Goal: Task Accomplishment & Management: Manage account settings

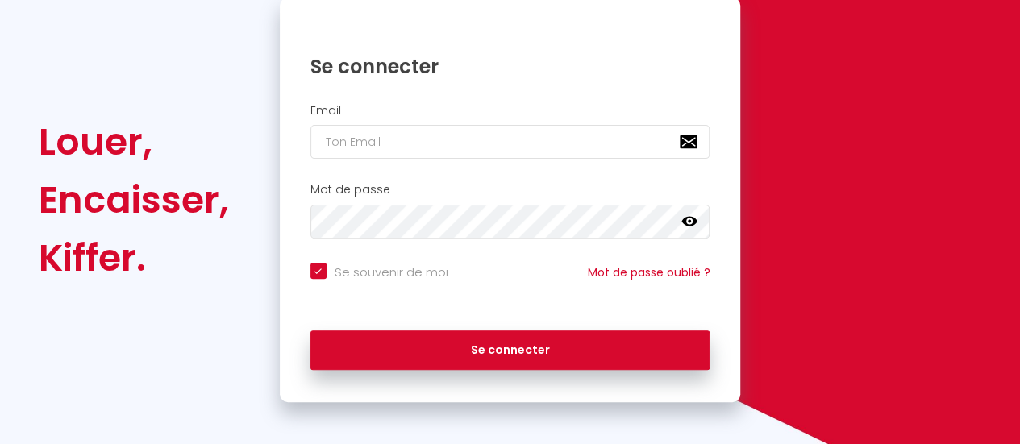
scroll to position [181, 0]
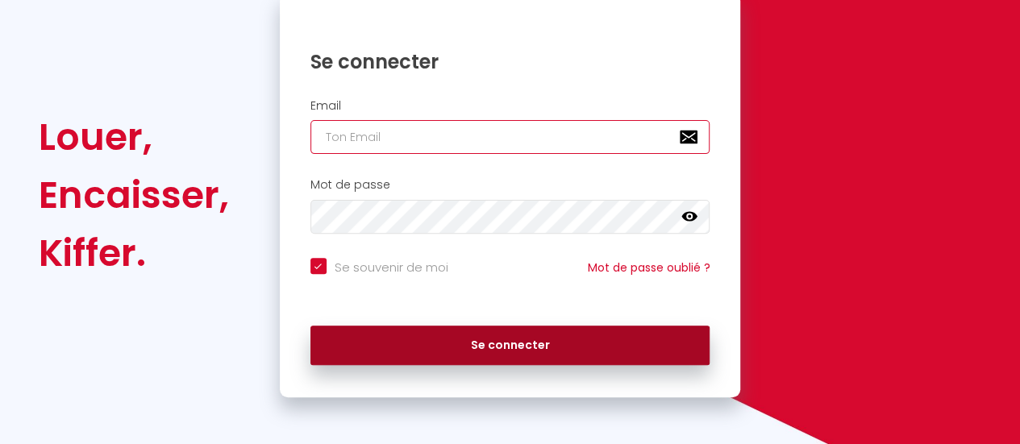
type input "[EMAIL_ADDRESS][DOMAIN_NAME]"
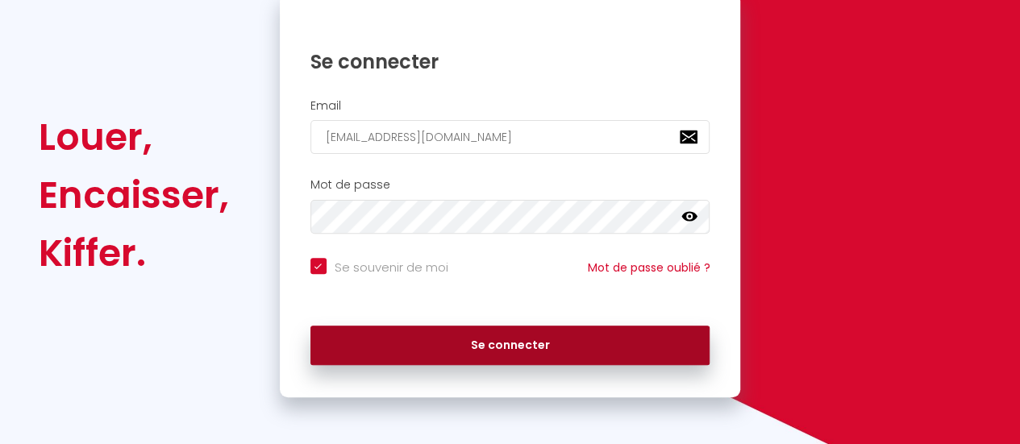
click at [522, 352] on button "Se connecter" at bounding box center [510, 346] width 400 height 40
checkbox input "true"
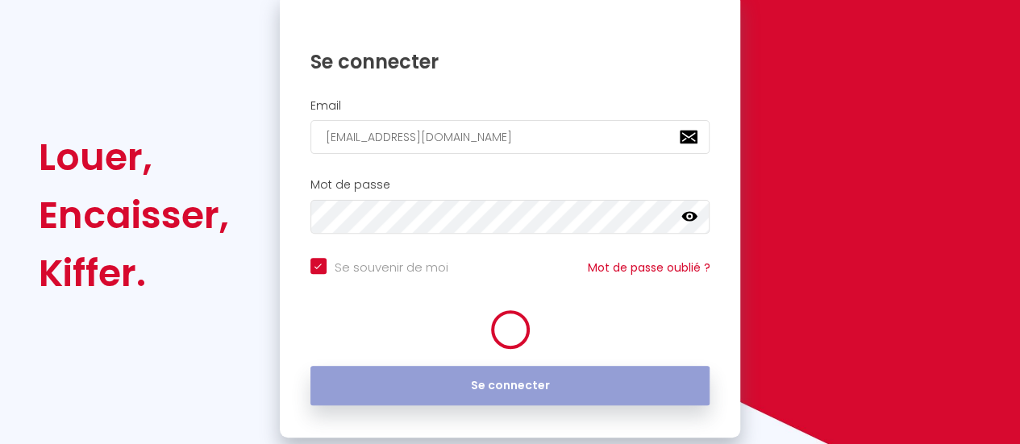
scroll to position [201, 0]
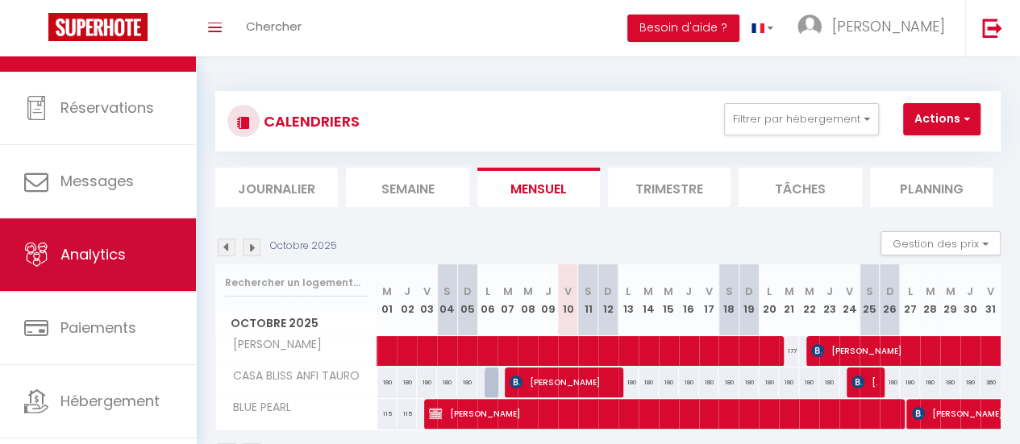
scroll to position [120, 0]
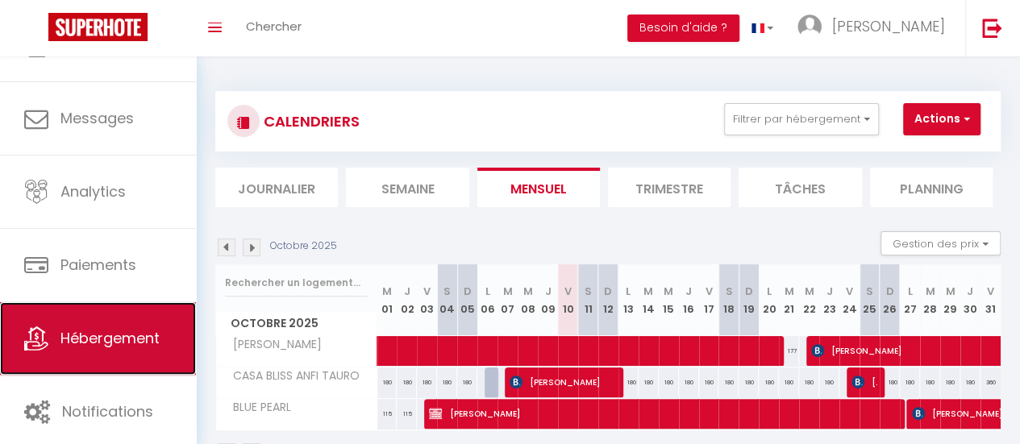
click at [97, 351] on link "Hébergement" at bounding box center [98, 338] width 196 height 73
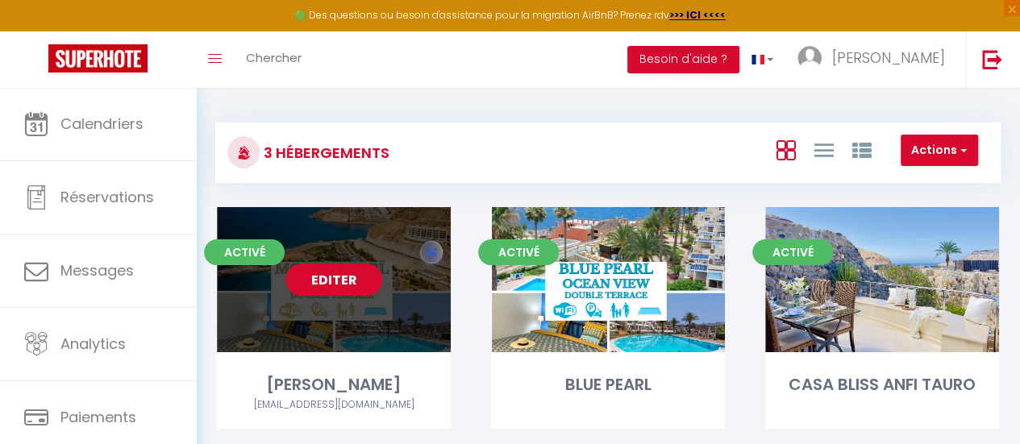
click at [359, 276] on link "Editer" at bounding box center [333, 280] width 97 height 32
select select "3"
select select "2"
select select "1"
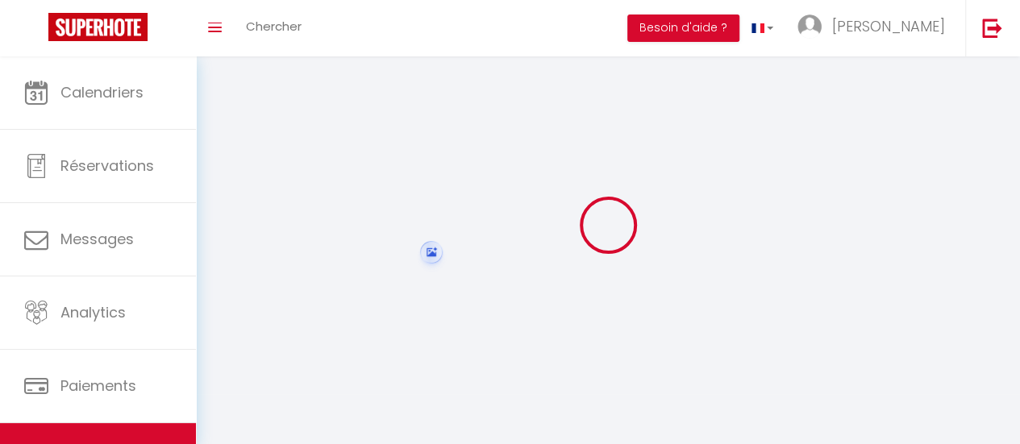
select select
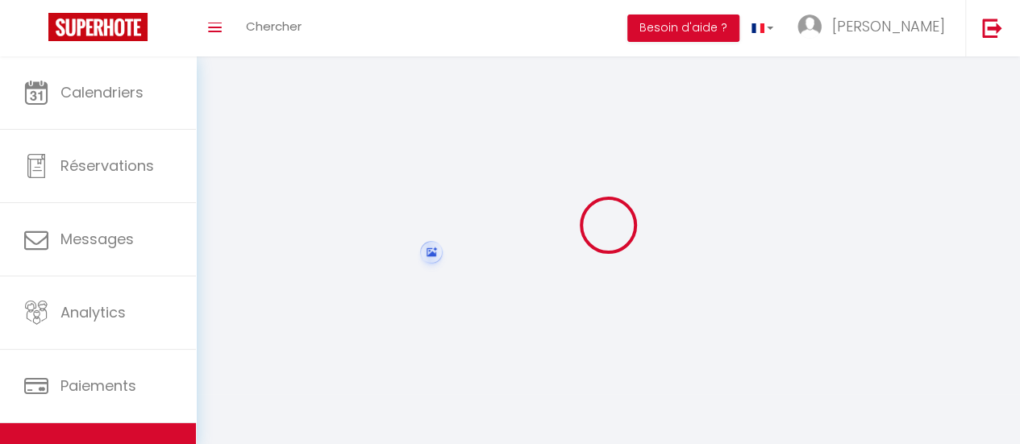
select select
checkbox input "false"
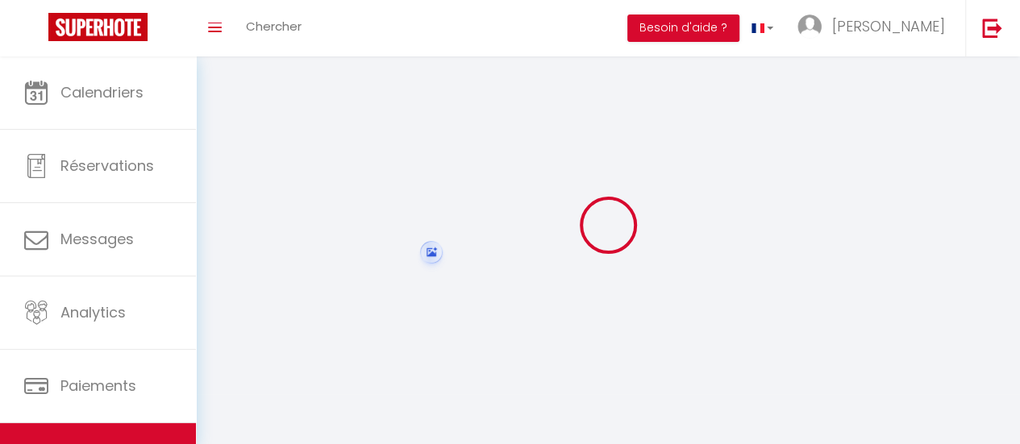
select select
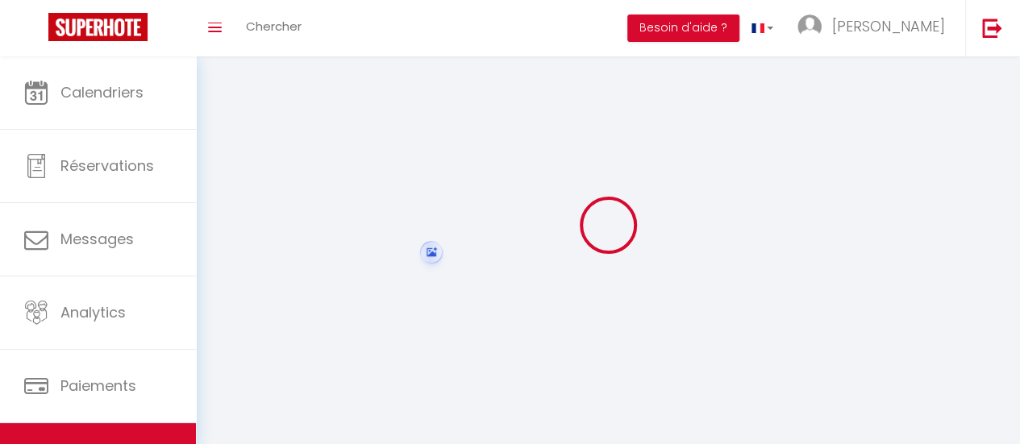
select select
checkbox input "false"
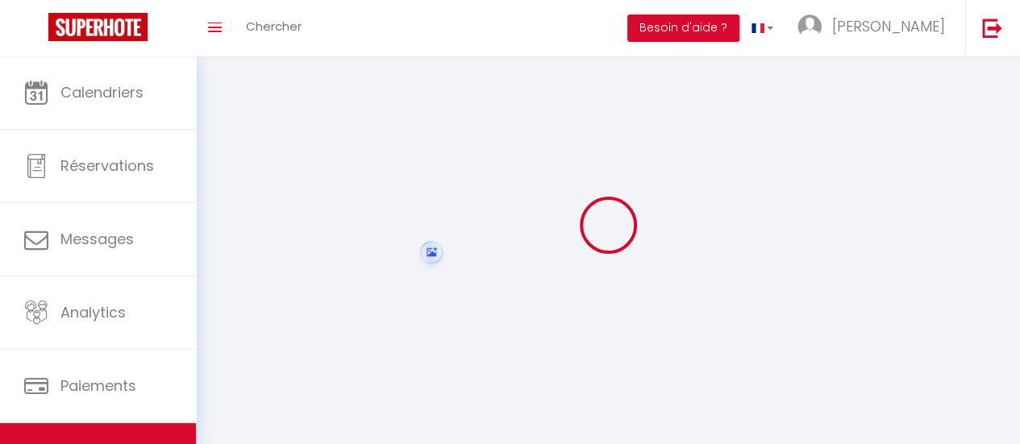
checkbox input "false"
select select
select select "1"
select select
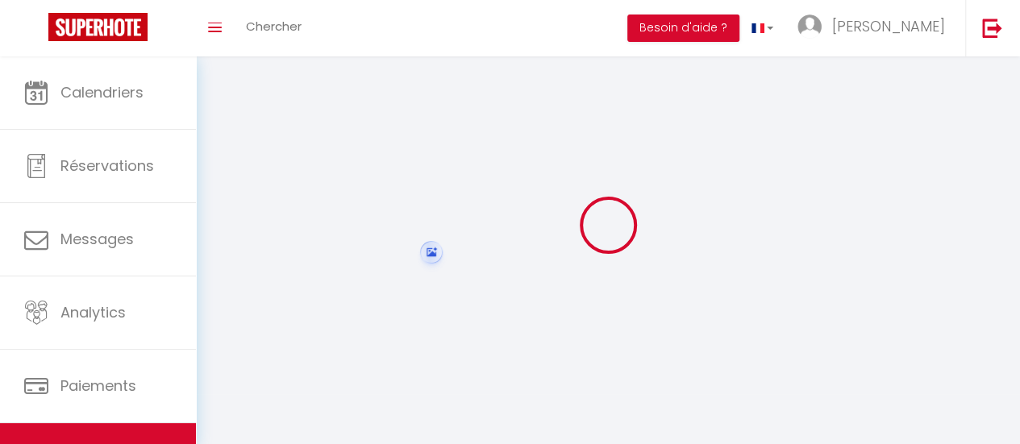
select select "28"
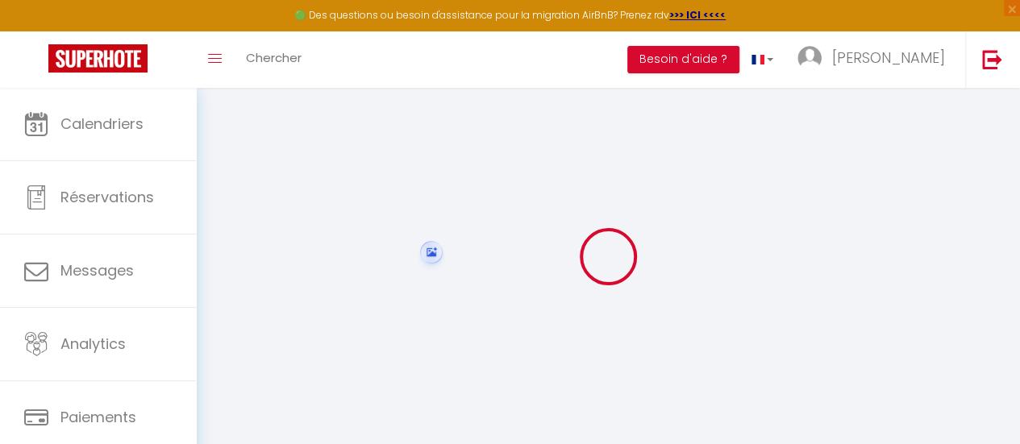
select select
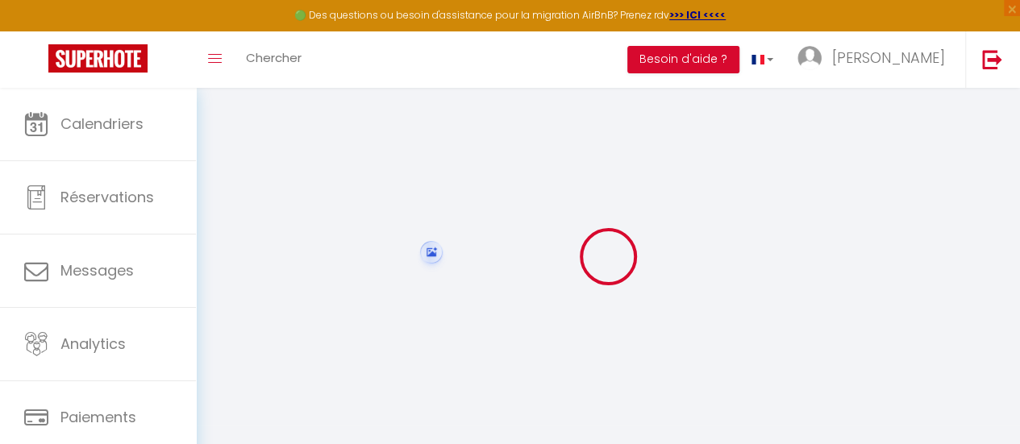
select select
checkbox input "false"
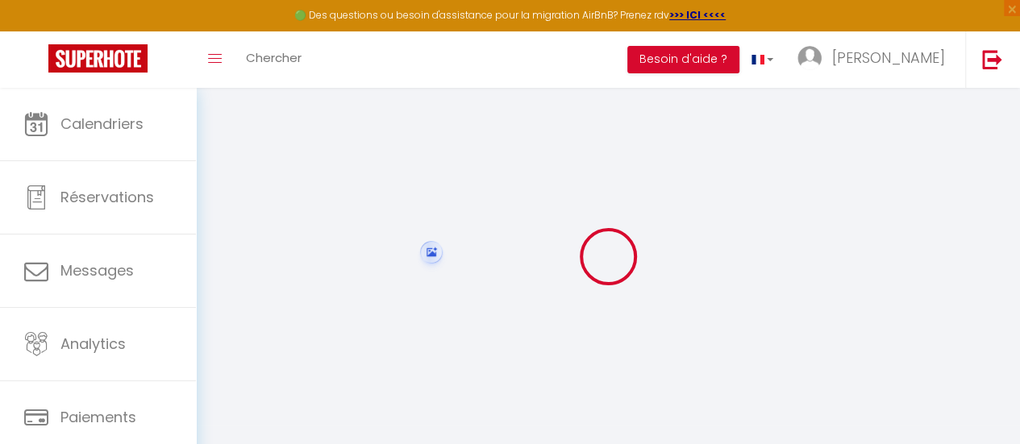
select select
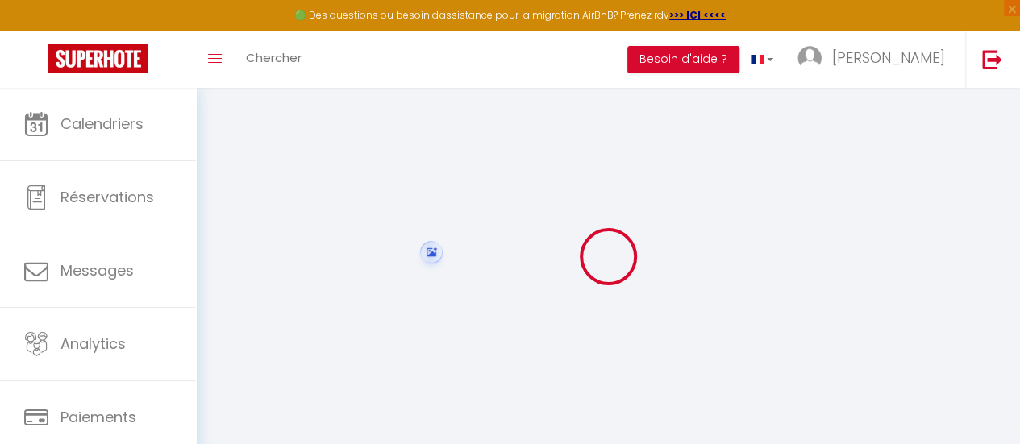
select select
checkbox input "false"
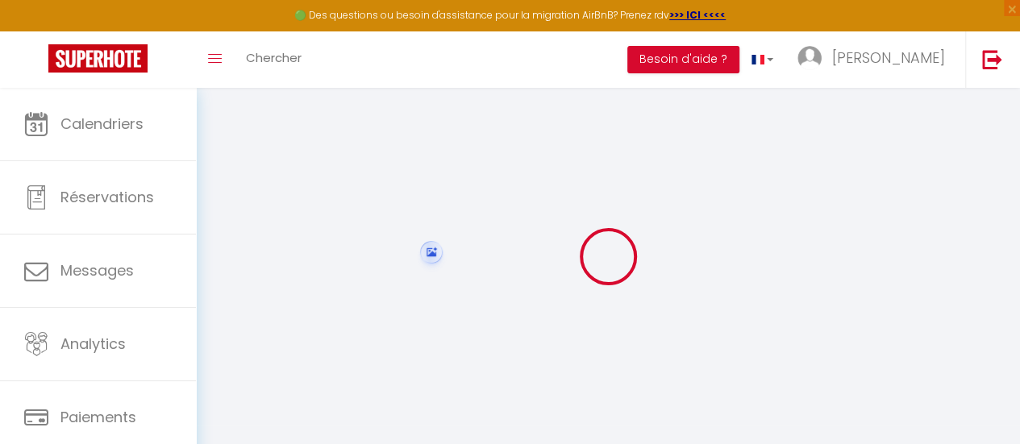
checkbox input "false"
select select
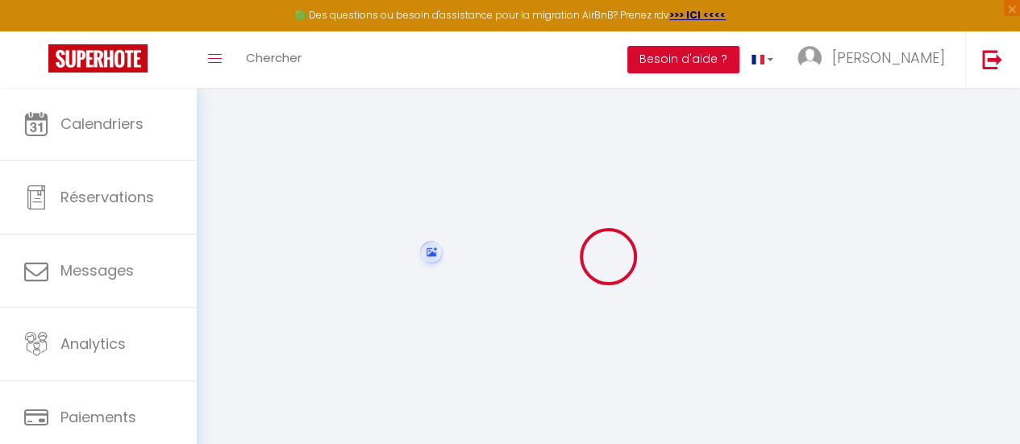
select select
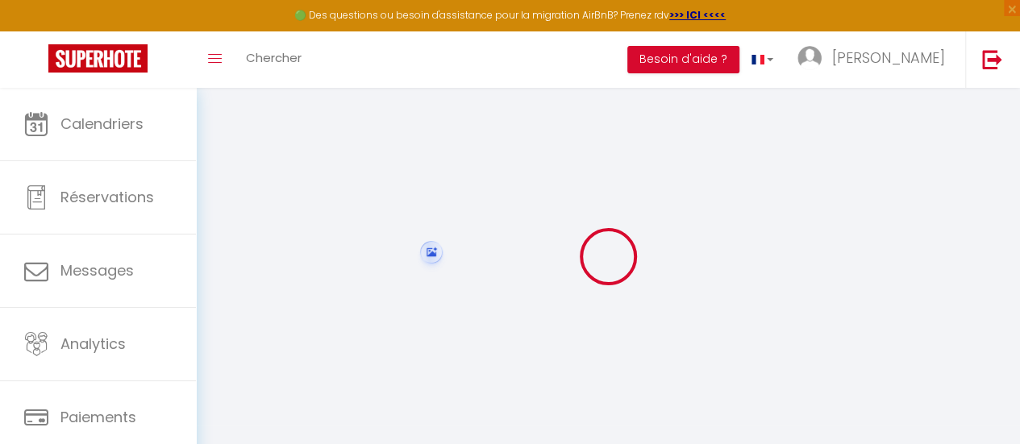
checkbox input "false"
select select
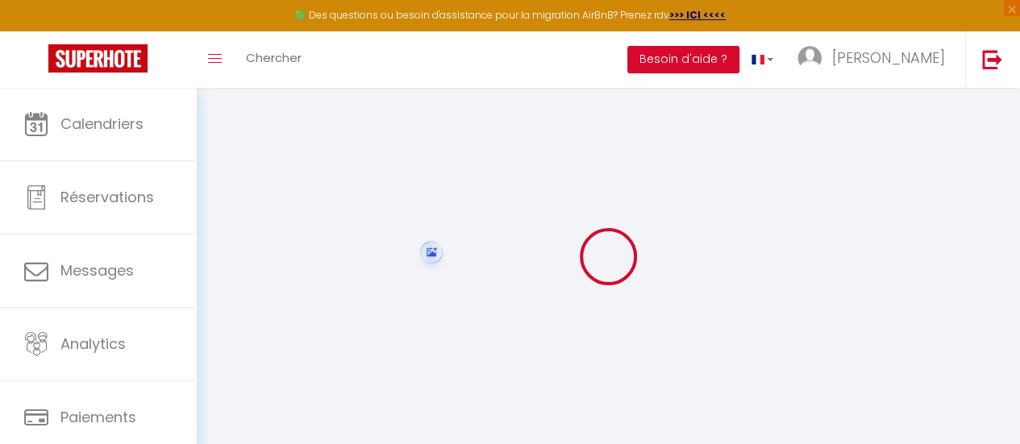
select select
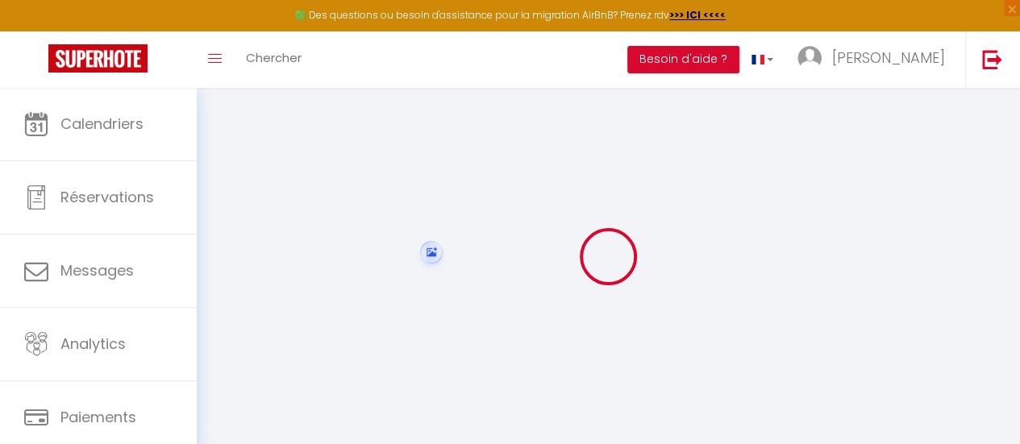
select select
checkbox input "false"
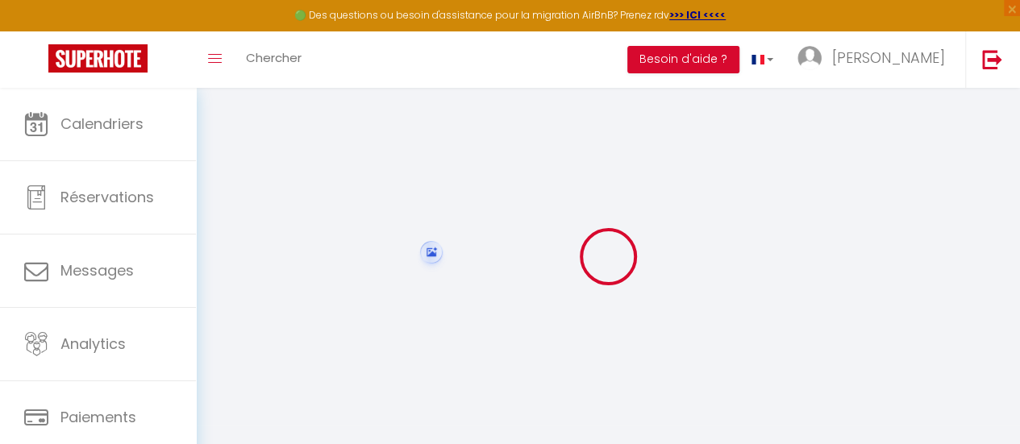
checkbox input "false"
select select
type input "[PERSON_NAME]"
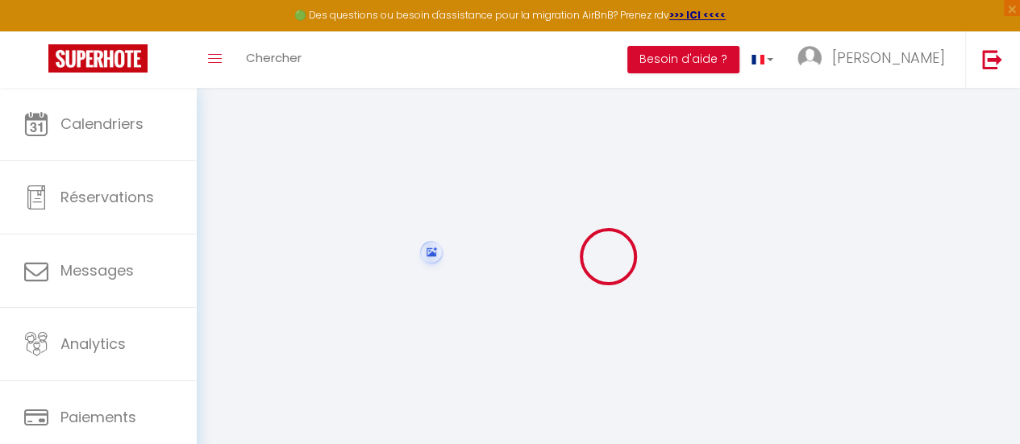
select select "6"
select select "4"
select select "2"
type input "100"
type input "25"
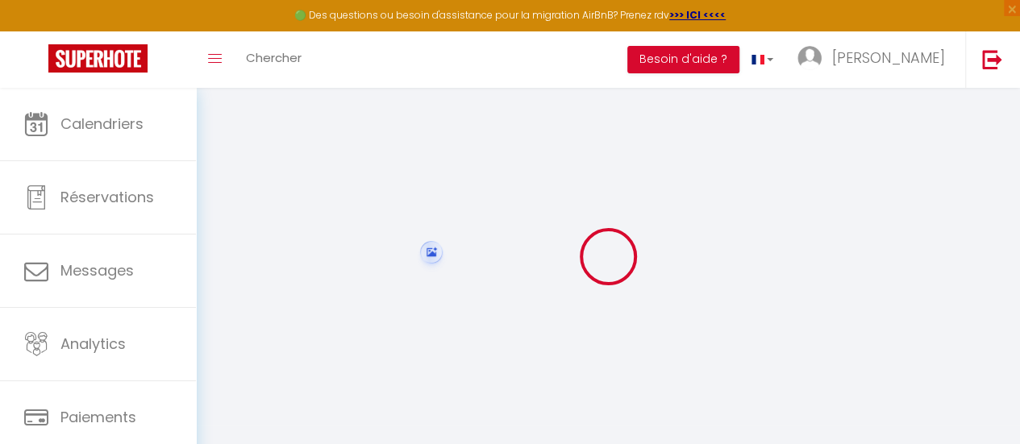
type input "85"
type input "300"
select select
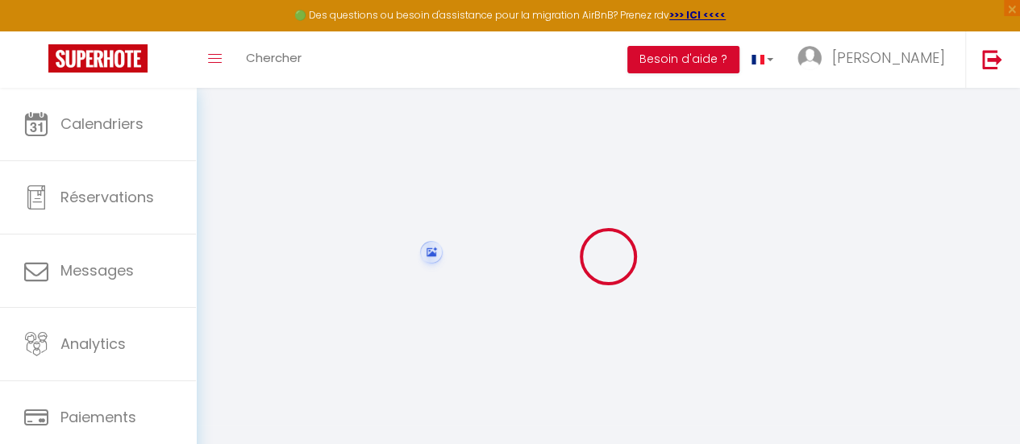
select select
type input "[STREET_ADDRESS]"
type input "35138"
type input "Mog"
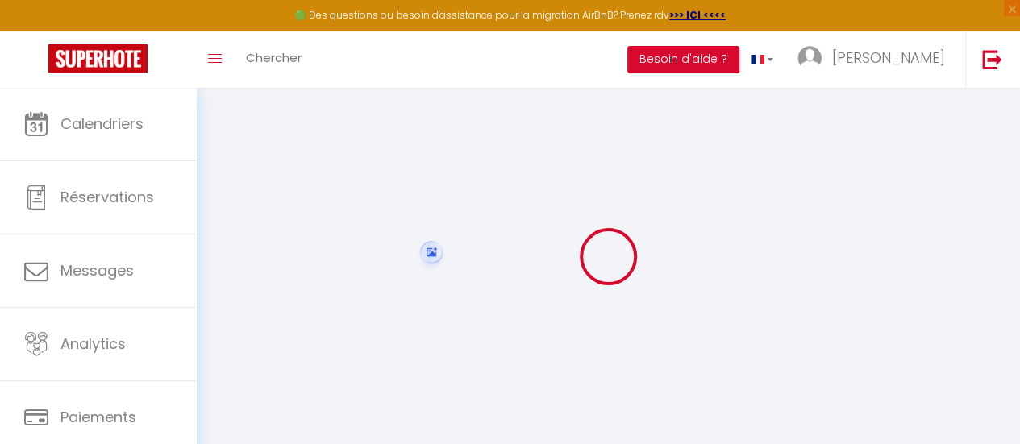
select select "201"
type input "[EMAIL_ADDRESS][DOMAIN_NAME]"
select select "15732"
checkbox input "false"
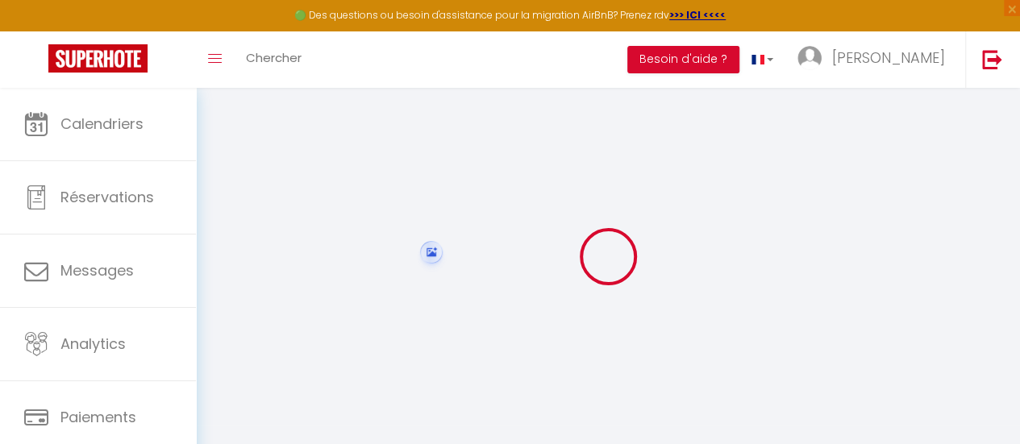
checkbox input "false"
type input "0"
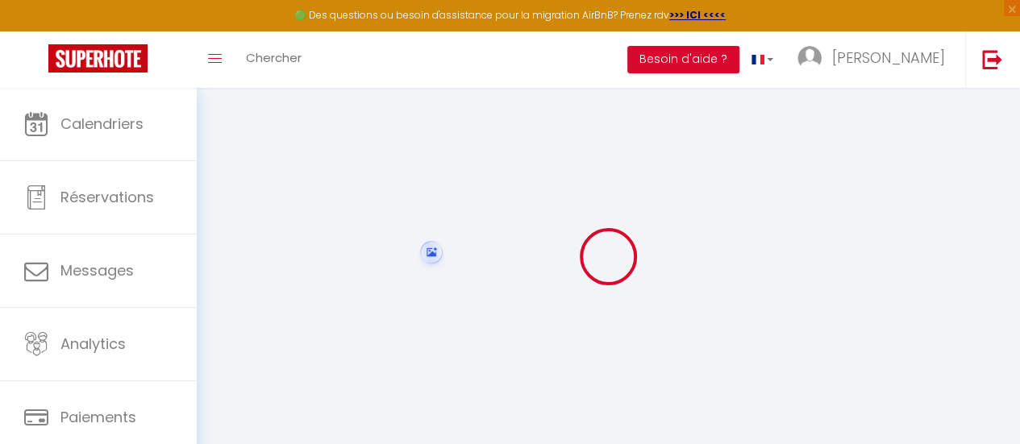
type input "0"
select select
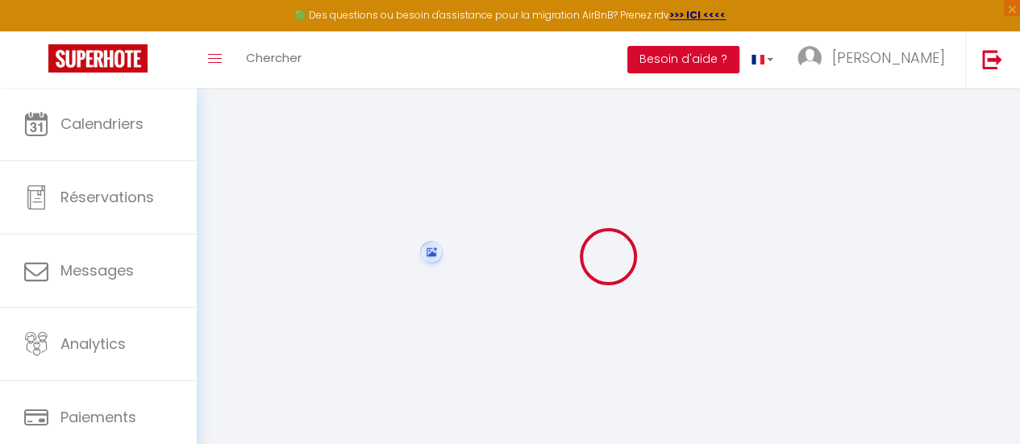
select select
checkbox input "false"
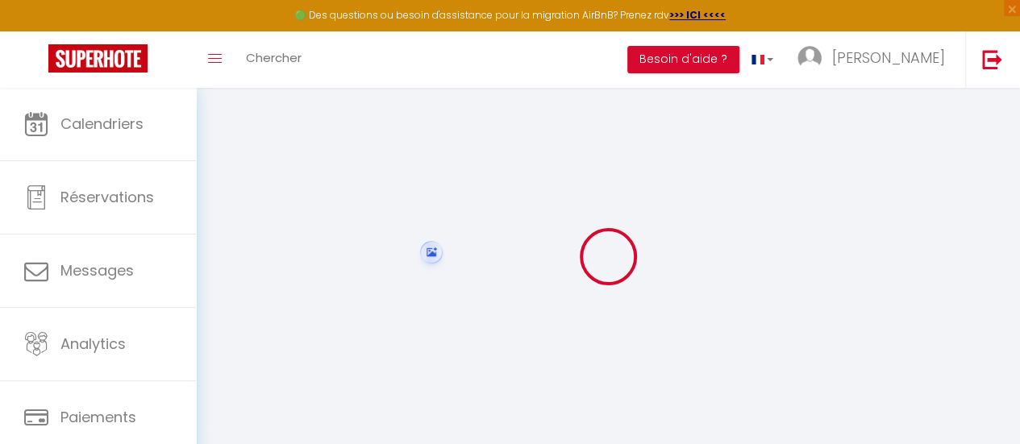
select select
checkbox input "false"
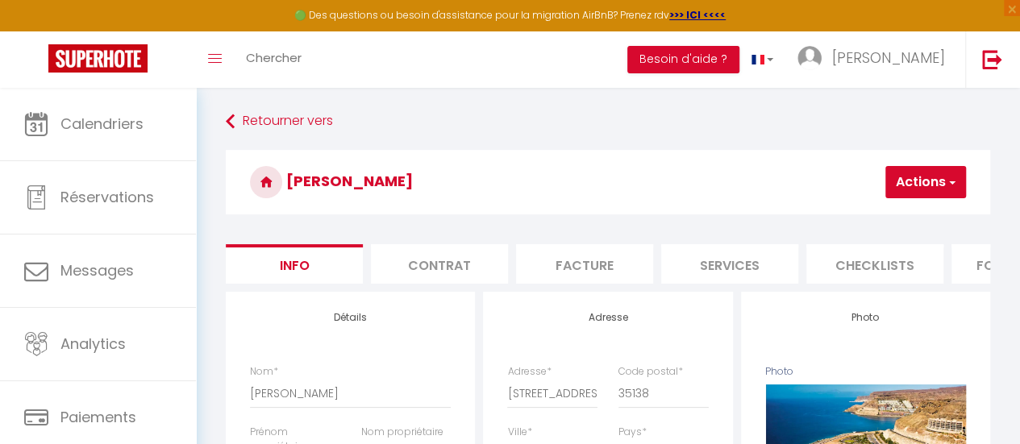
click at [920, 183] on button "Actions" at bounding box center [925, 182] width 81 height 32
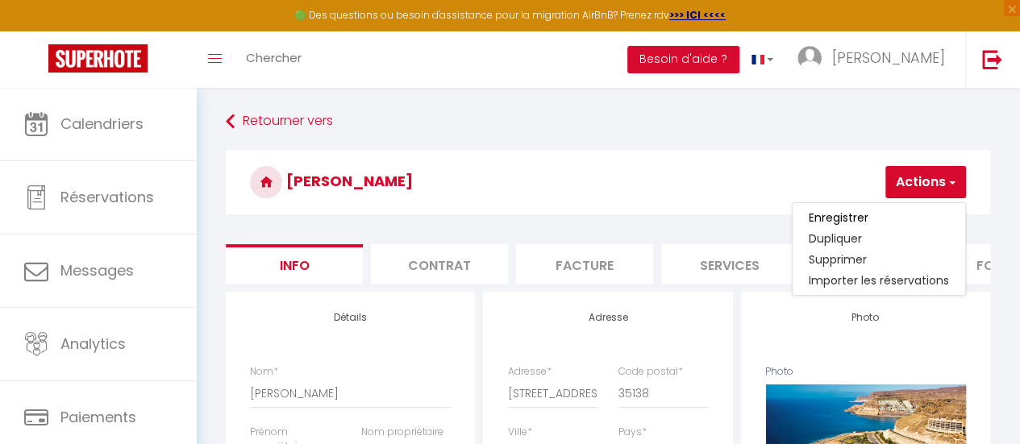
click at [920, 183] on button "Actions" at bounding box center [925, 182] width 81 height 32
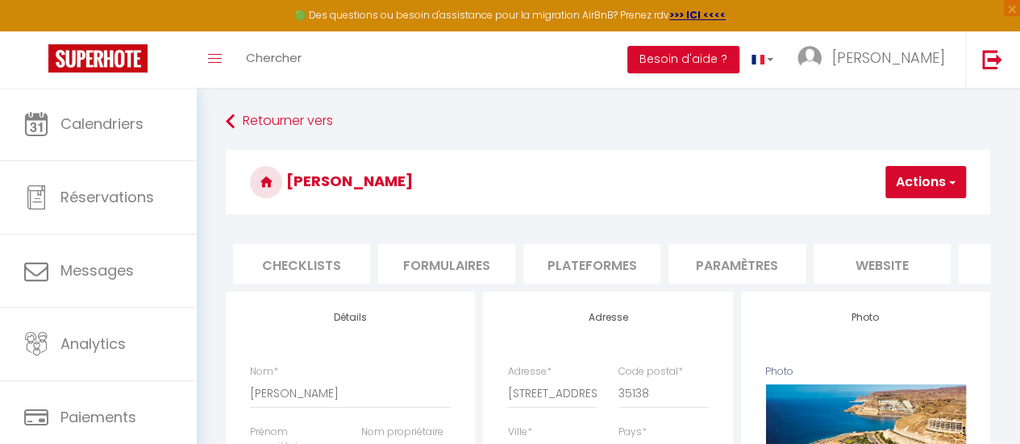
scroll to position [0, 687]
click at [757, 257] on li "website" at bounding box center [768, 263] width 137 height 39
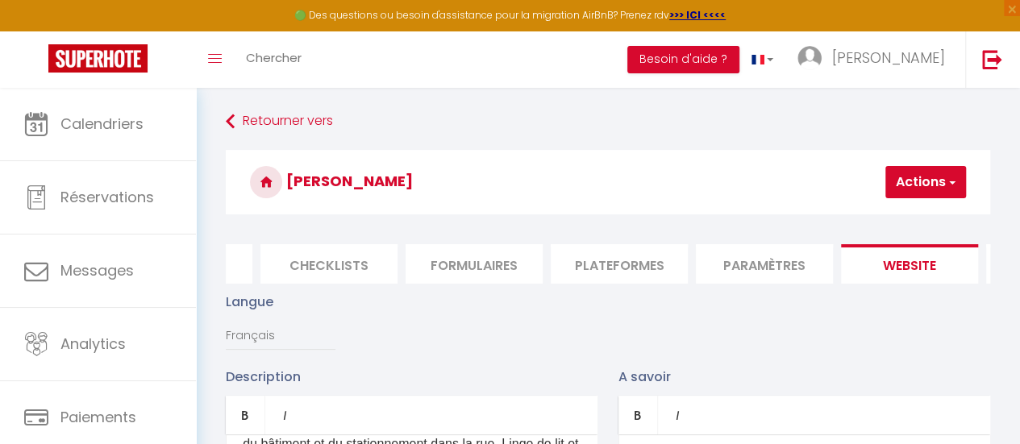
scroll to position [0, 534]
click at [650, 260] on li "Plateformes" at bounding box center [630, 263] width 137 height 39
select select
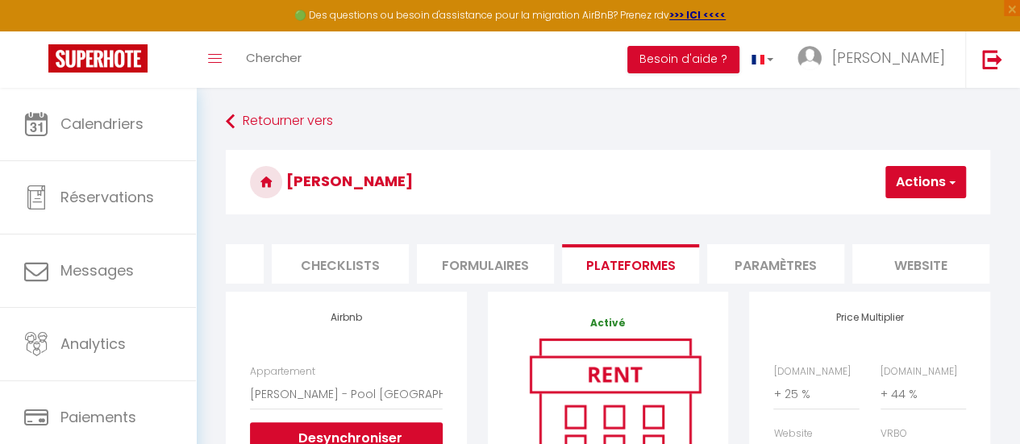
scroll to position [161, 0]
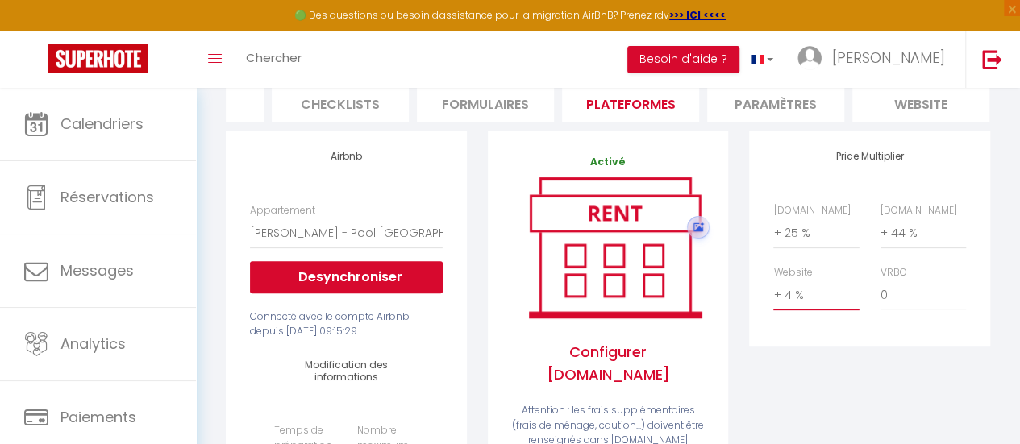
click at [800, 309] on select "0 + 1 % + 2 % + 3 % + 4 % + 5 % + 6 % + 7 % + 8 % + 9 %" at bounding box center [815, 295] width 85 height 31
select select "+ 12 %"
click at [773, 292] on select "0 + 1 % + 2 % + 3 % + 4 % + 5 % + 6 % + 7 % + 8 % + 9 %" at bounding box center [815, 295] width 85 height 31
select select
click at [803, 309] on select "0 + 1 % + 2 % + 3 % + 4 % + 5 % + 6 % + 7 % + 8 % + 9 %" at bounding box center [815, 295] width 85 height 31
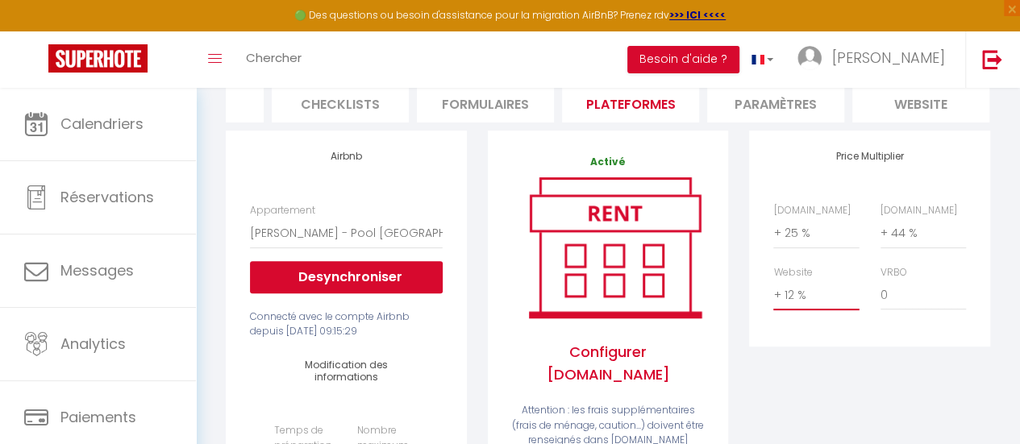
select select "+ 15 %"
click at [773, 292] on select "0 + 1 % + 2 % + 3 % + 4 % + 5 % + 6 % + 7 % + 8 % + 9 %" at bounding box center [815, 295] width 85 height 31
select select
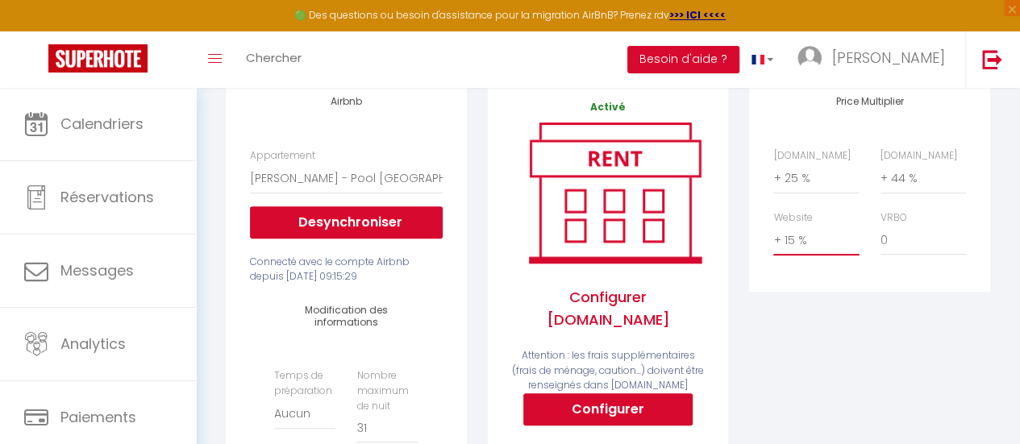
scroll to position [0, 0]
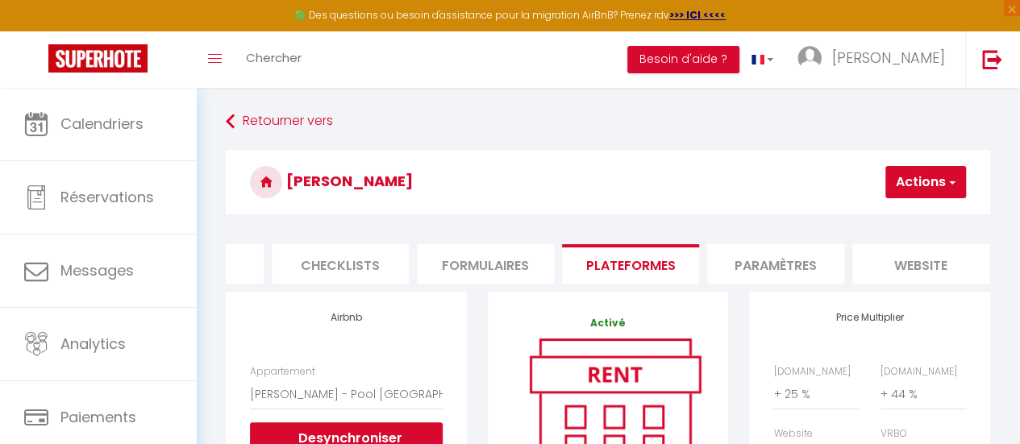
click at [890, 185] on button "Actions" at bounding box center [925, 182] width 81 height 32
click at [888, 214] on link "Enregistrer" at bounding box center [900, 217] width 127 height 21
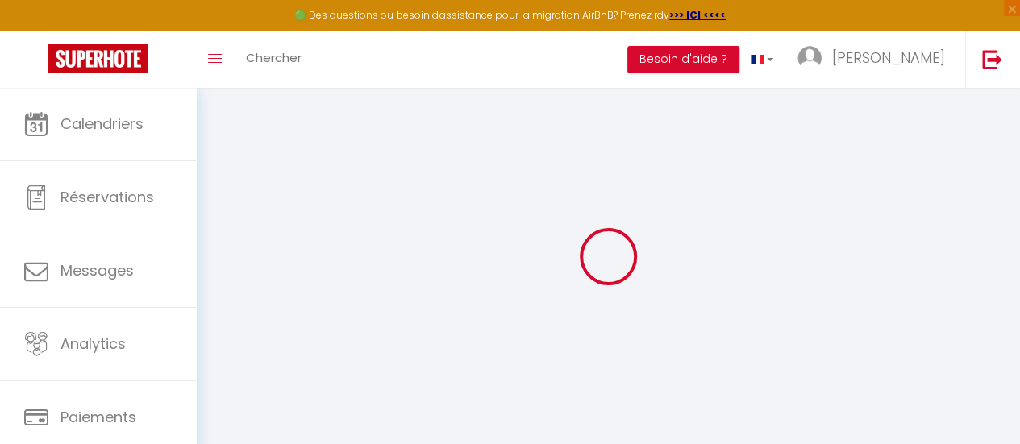
select select "well_reviewed_guests"
select select "EUR"
select select
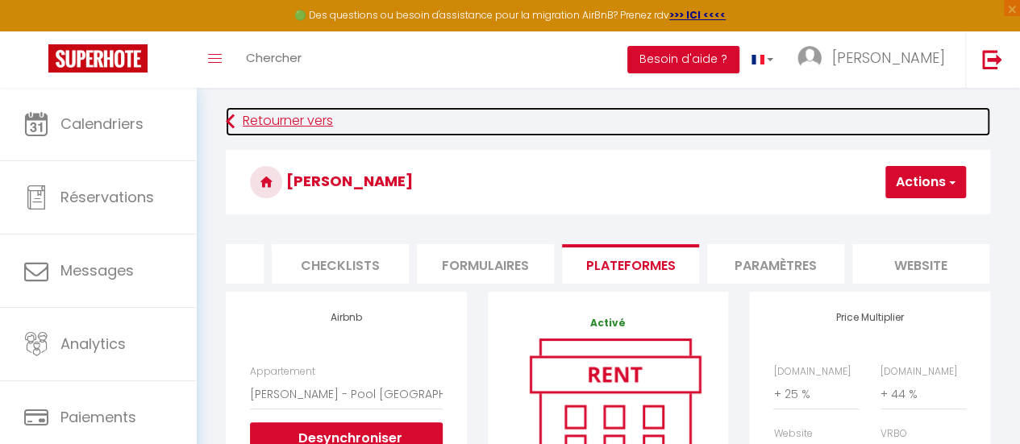
click at [584, 125] on link "Retourner vers" at bounding box center [608, 121] width 764 height 29
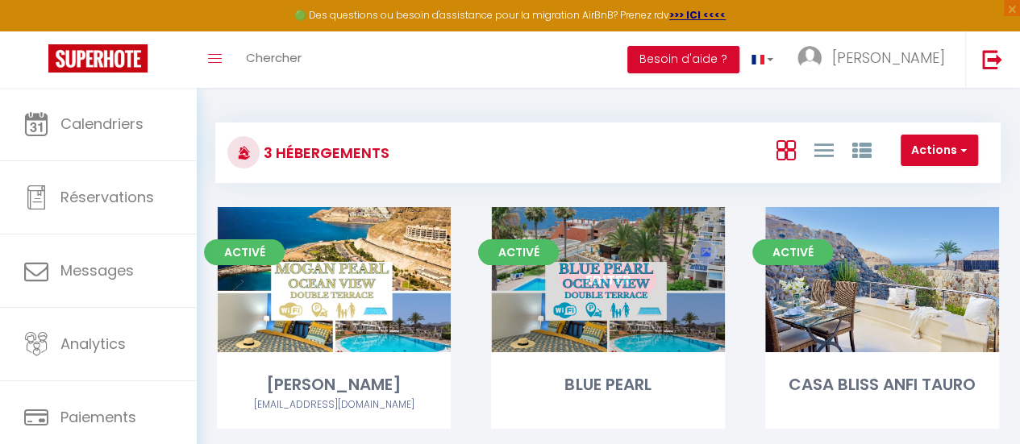
click at [574, 314] on div "Editer" at bounding box center [608, 279] width 234 height 145
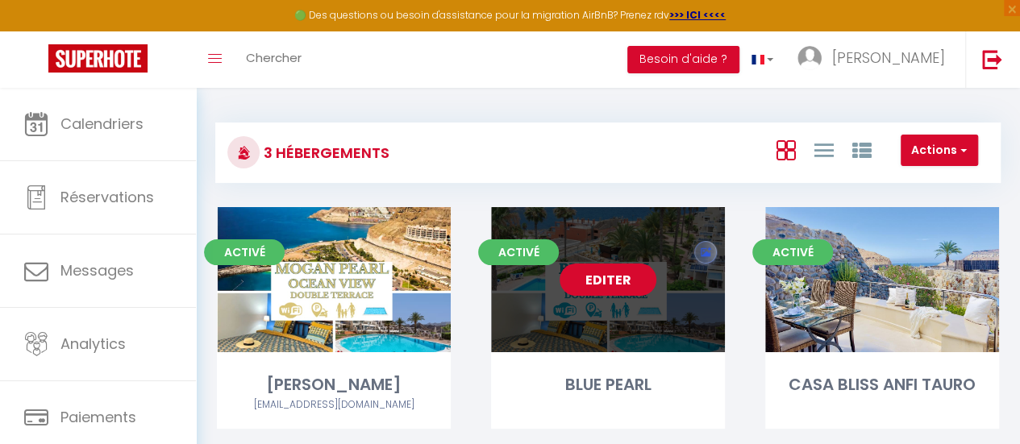
click at [596, 276] on link "Editer" at bounding box center [607, 280] width 97 height 32
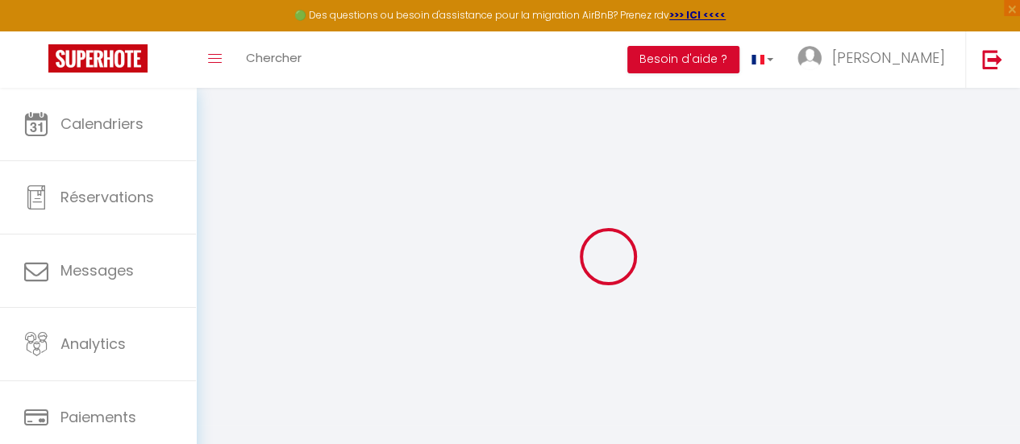
type input "Oups ! Les dates sélectionnées sont indisponibles."
type textarea "Malheureusement les dates sélectionnées sont indisponibles. Nous vous invitons …"
type input "27.800488"
type input "-15.733438"
checkbox input "true"
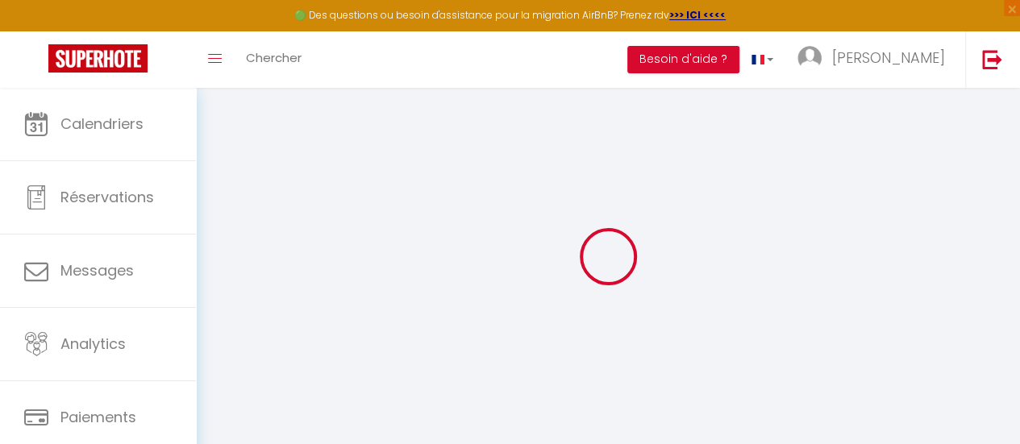
checkbox input "false"
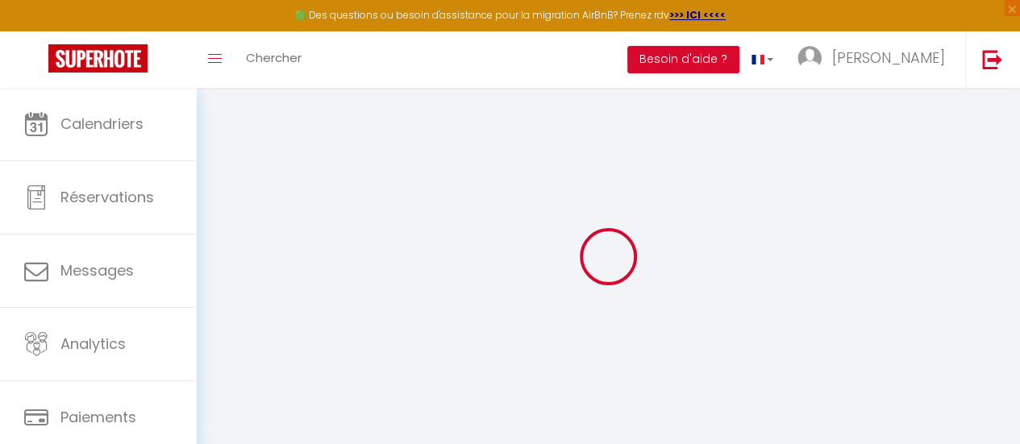
checkbox input "false"
select select "14:00"
select select
select select "11:00"
select select "30"
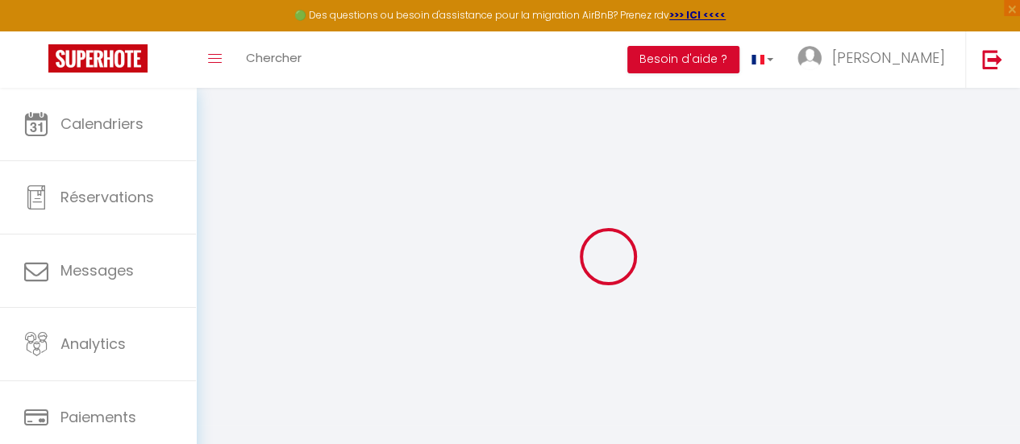
select select "120"
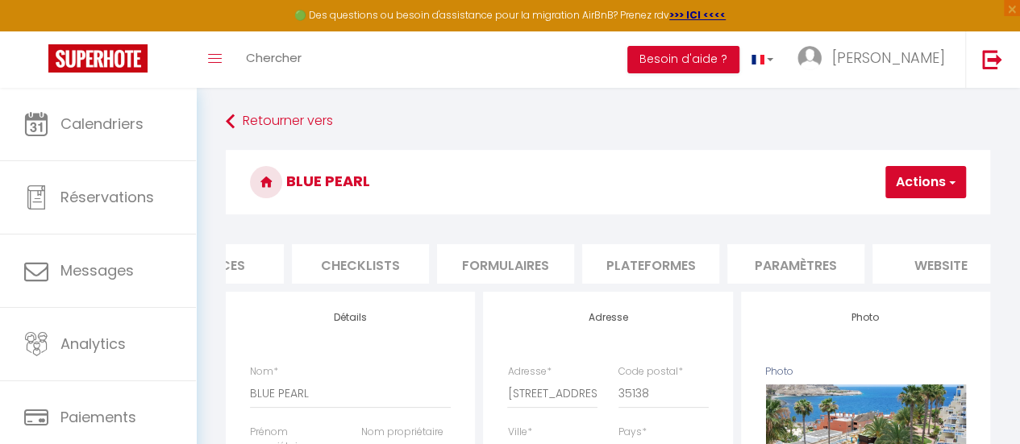
scroll to position [0, 687]
click at [787, 263] on li "website" at bounding box center [768, 263] width 137 height 39
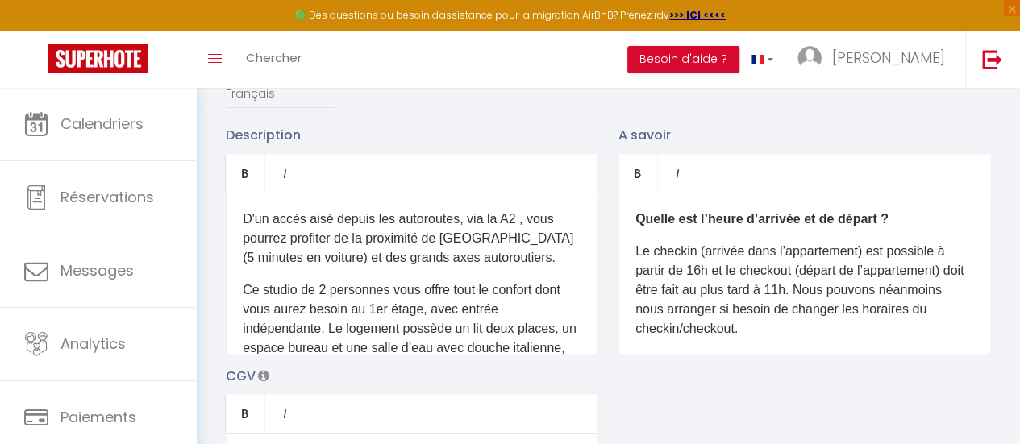
click at [521, 124] on div "Langue Français Anglais Portugais Espagnol [GEOGRAPHIC_DATA]" at bounding box center [607, 87] width 785 height 75
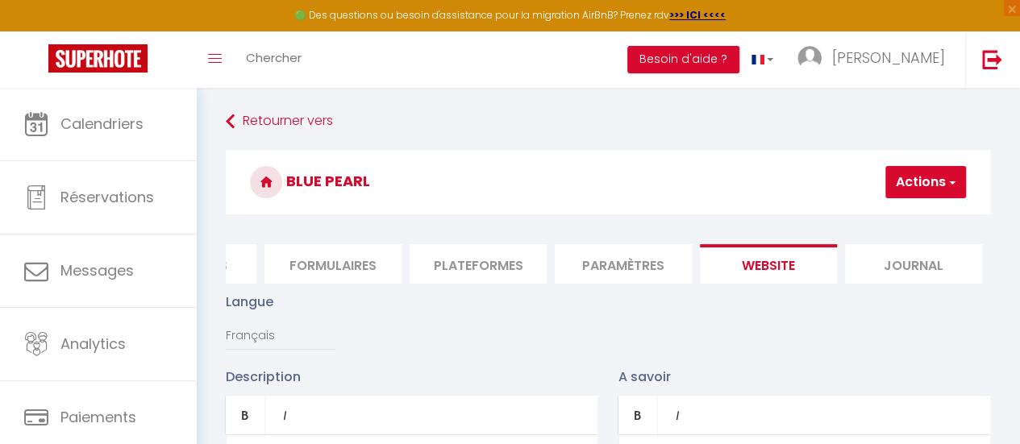
click at [488, 268] on li "Plateformes" at bounding box center [477, 263] width 137 height 39
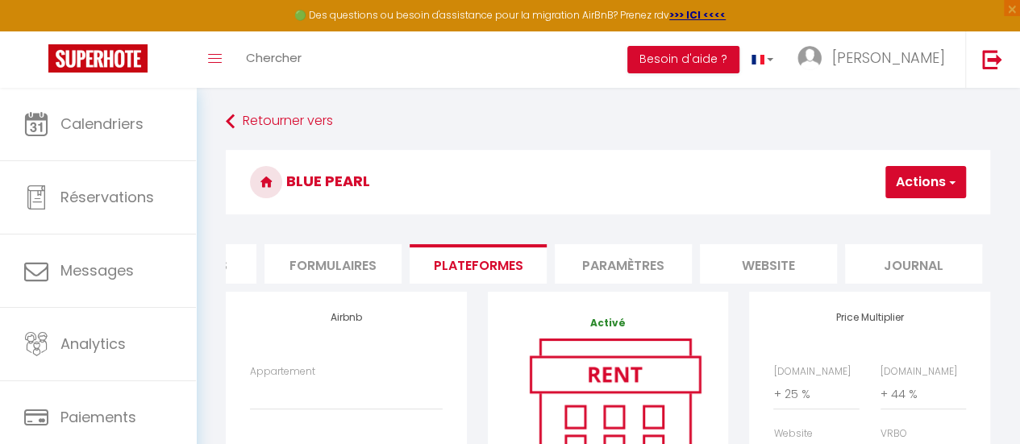
scroll to position [0, 533]
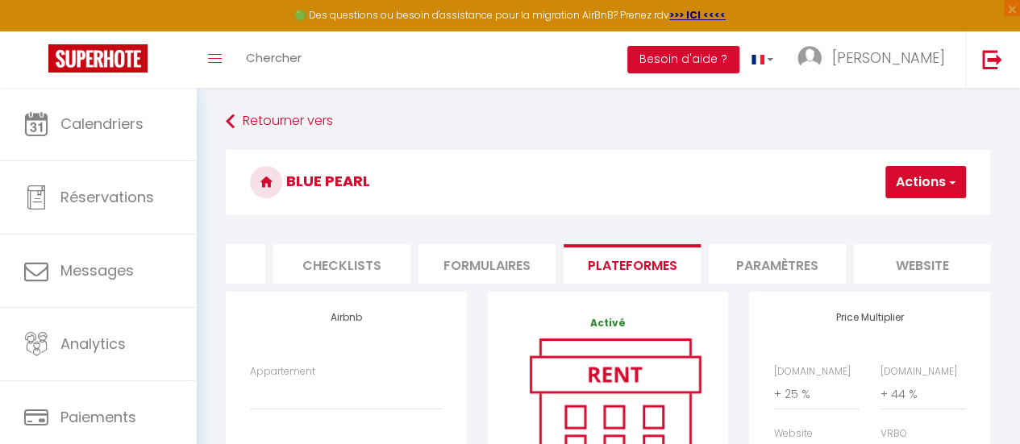
click at [632, 261] on li "Plateformes" at bounding box center [631, 263] width 137 height 39
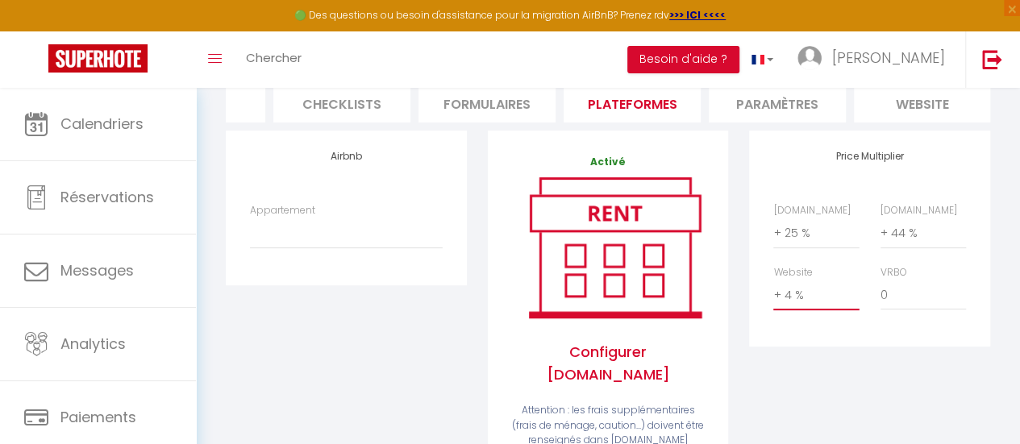
click at [815, 309] on select "0 + 1 % + 2 % + 3 % + 4 % + 5 % + 6 % + 7 % + 8 % + 9 %" at bounding box center [815, 295] width 85 height 31
select select "+ 12 %"
click at [773, 292] on select "0 + 1 % + 2 % + 3 % + 4 % + 5 % + 6 % + 7 % + 8 % + 9 %" at bounding box center [815, 295] width 85 height 31
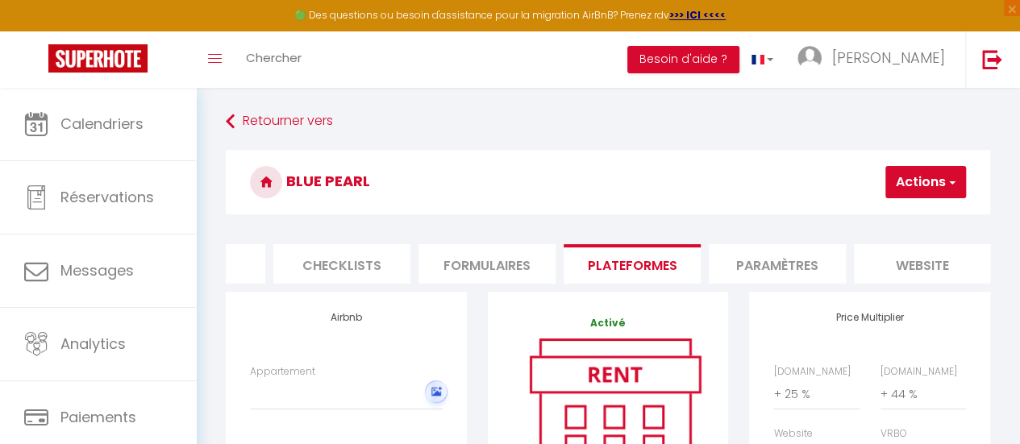
scroll to position [0, 0]
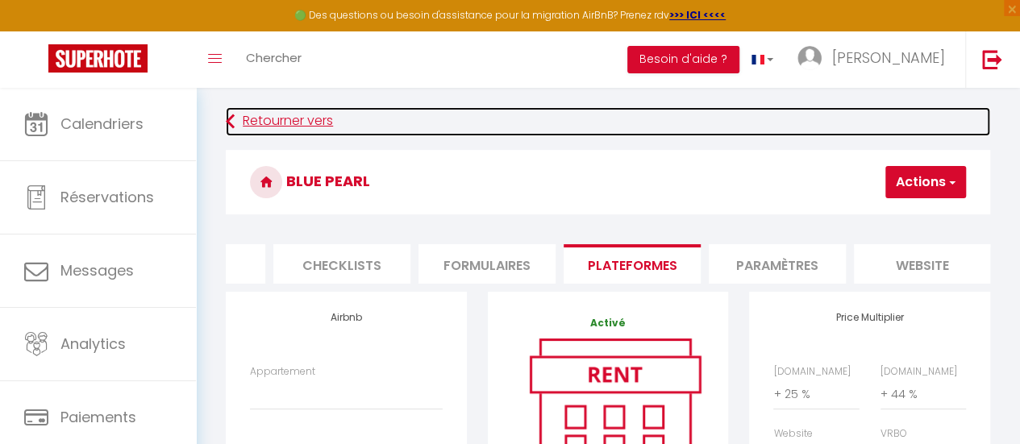
click at [422, 107] on link "Retourner vers" at bounding box center [608, 121] width 764 height 29
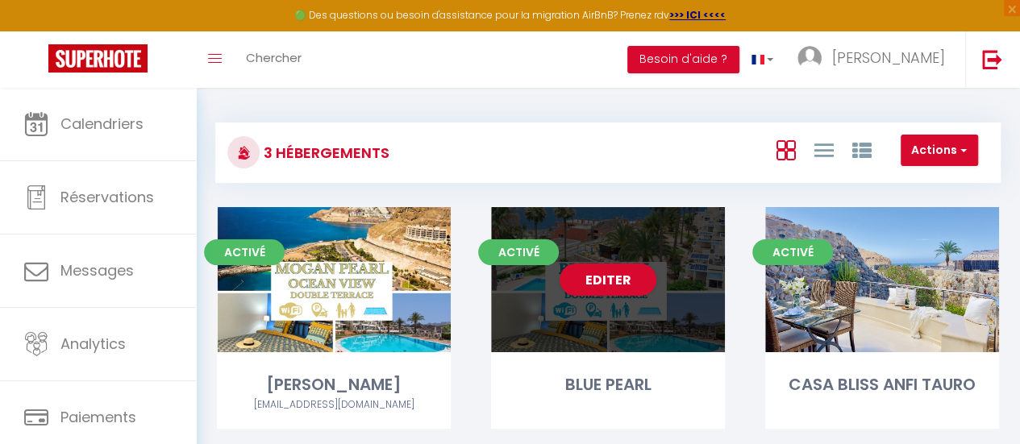
click at [608, 318] on div "Editer" at bounding box center [608, 279] width 234 height 145
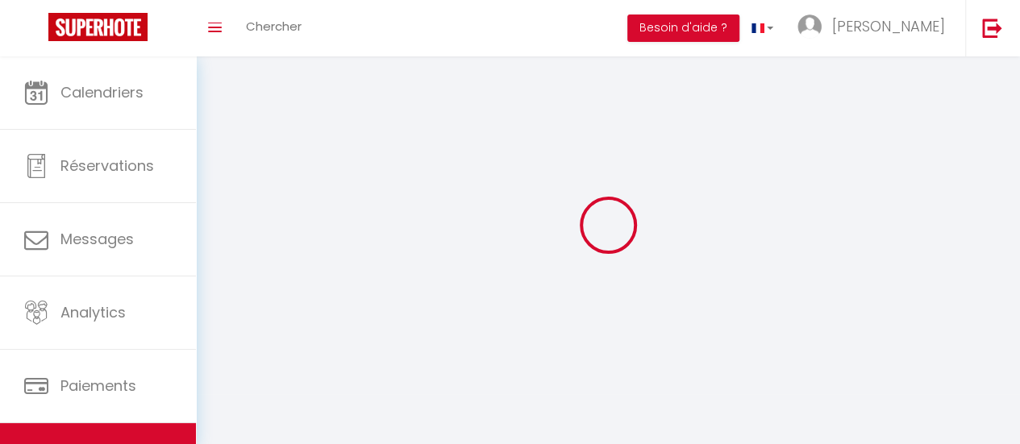
select select "1"
select select
select select "28"
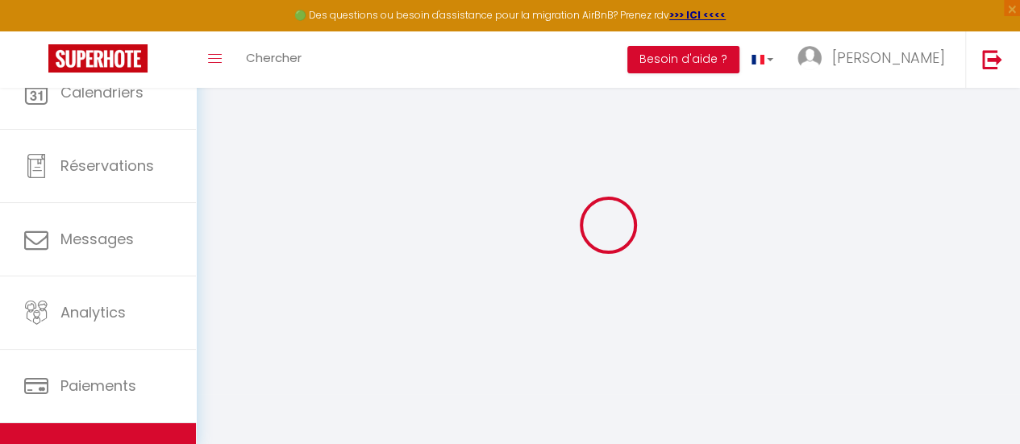
select select
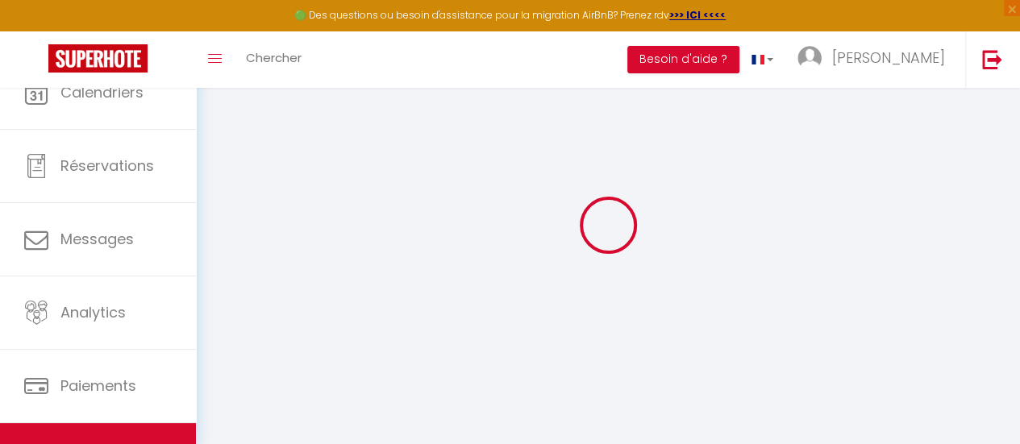
select select
checkbox input "false"
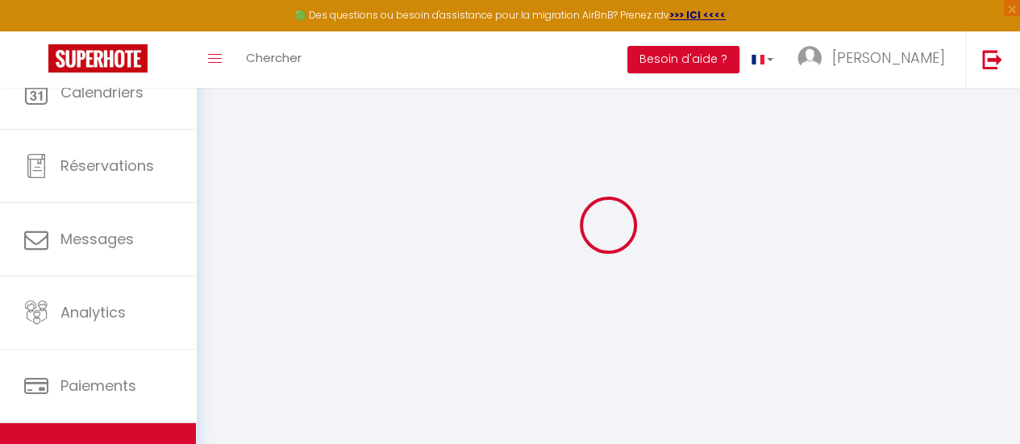
select select
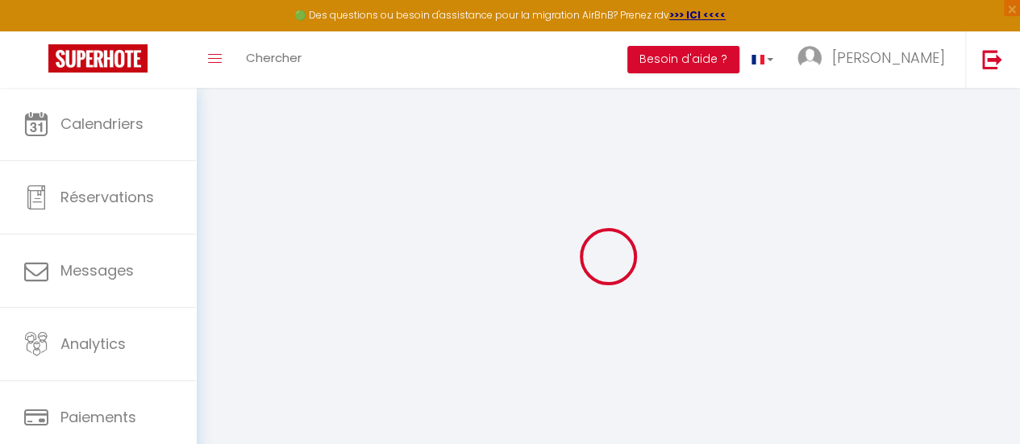
select select
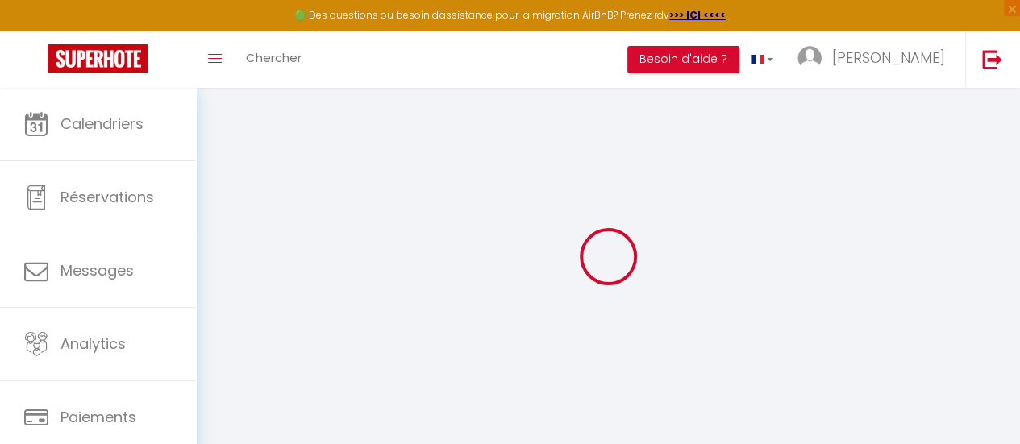
select select
checkbox input "false"
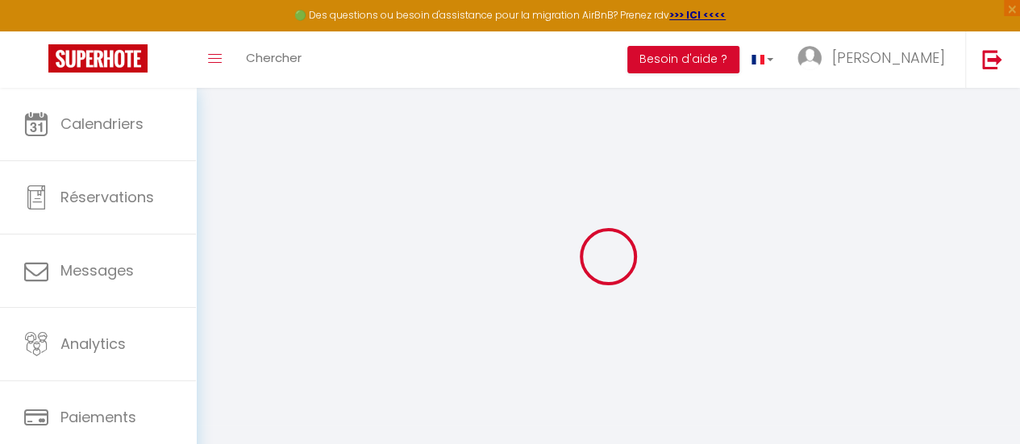
select select
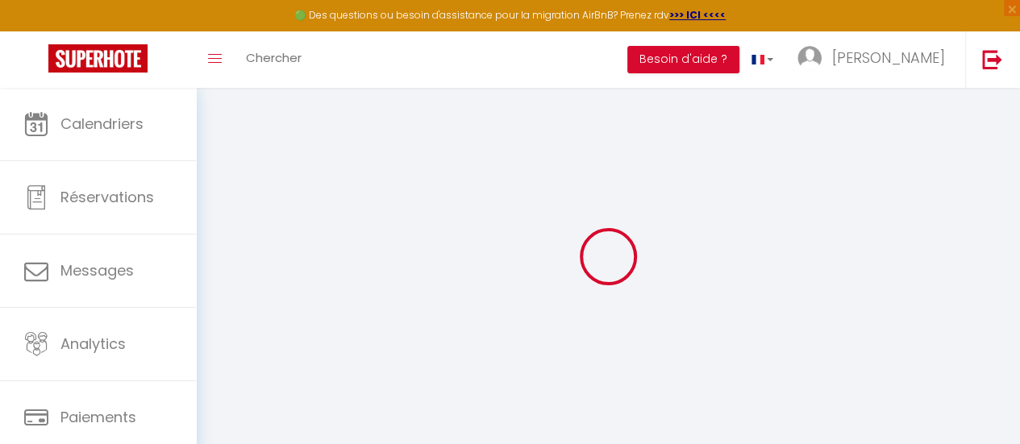
select select
checkbox input "false"
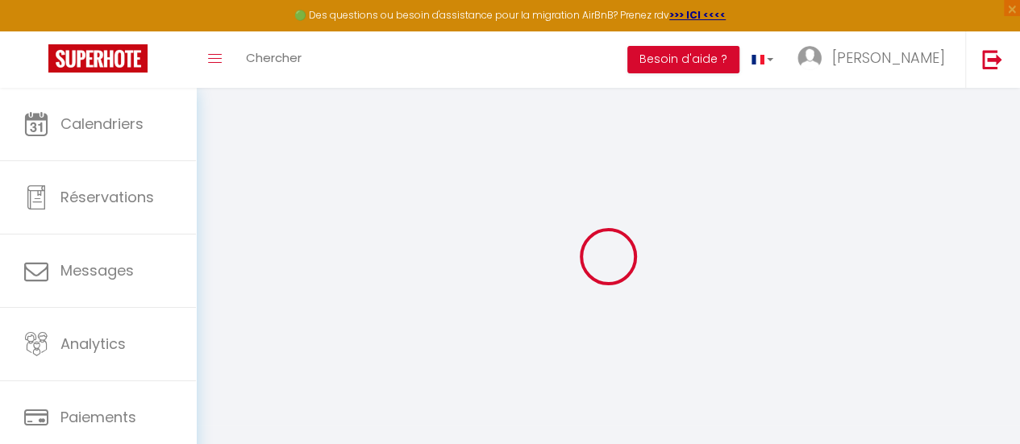
checkbox input "false"
select select
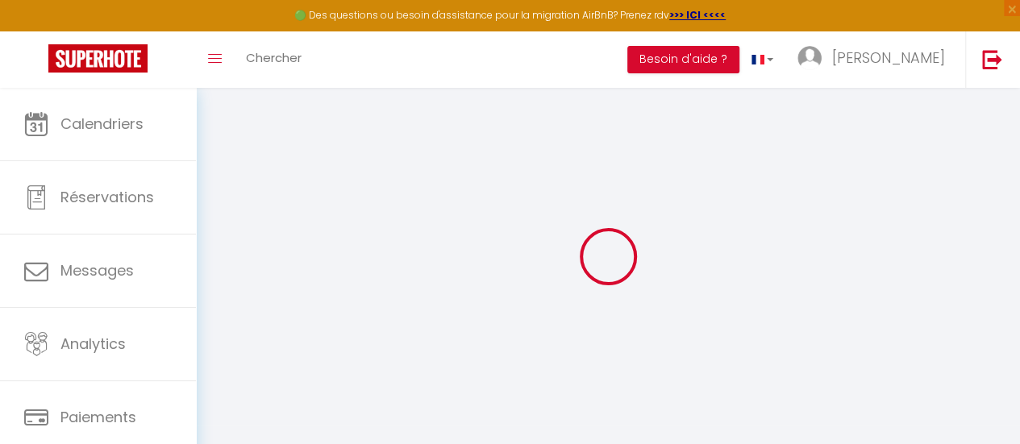
select select
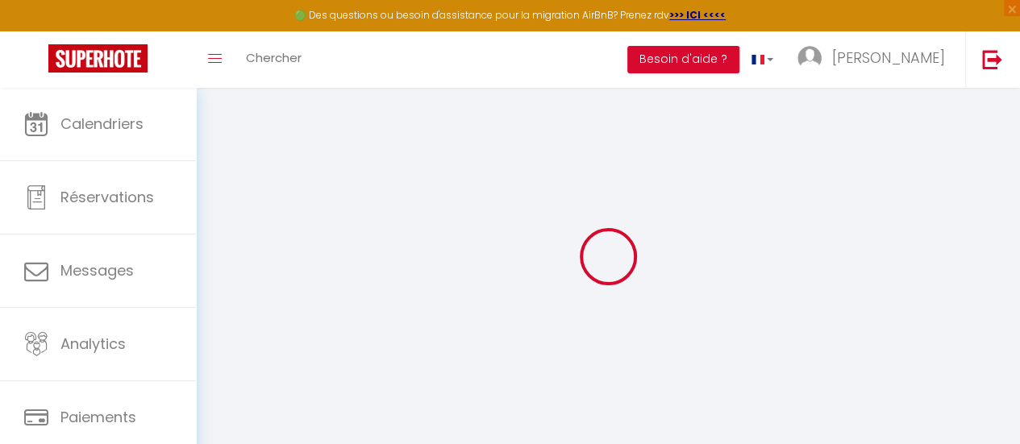
checkbox input "false"
select select
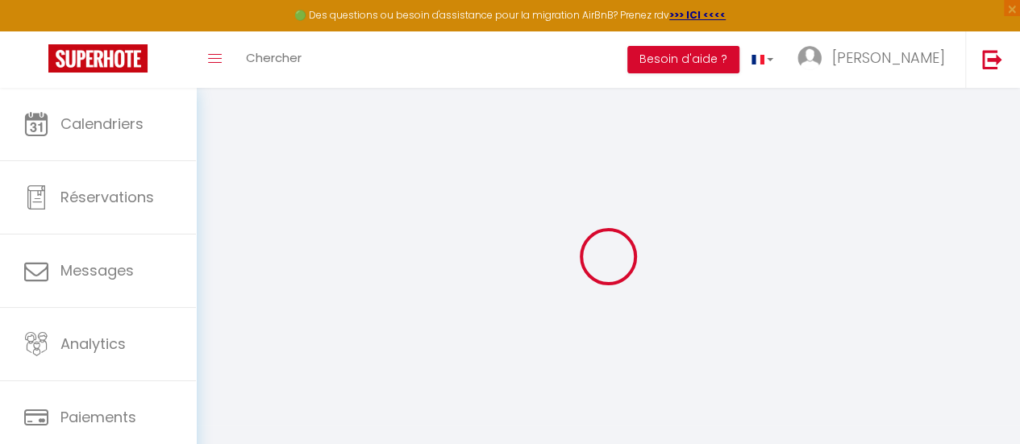
select select
type input "BLUE PEARL"
type input "Loly"
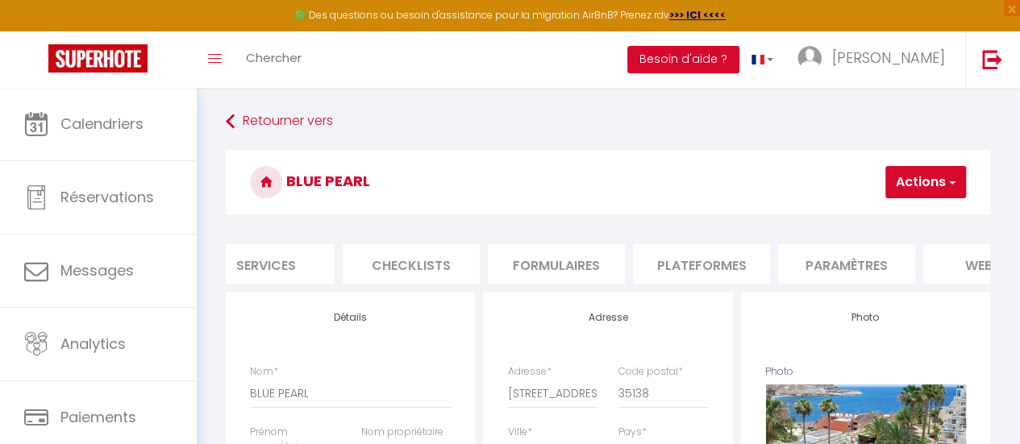
scroll to position [0, 687]
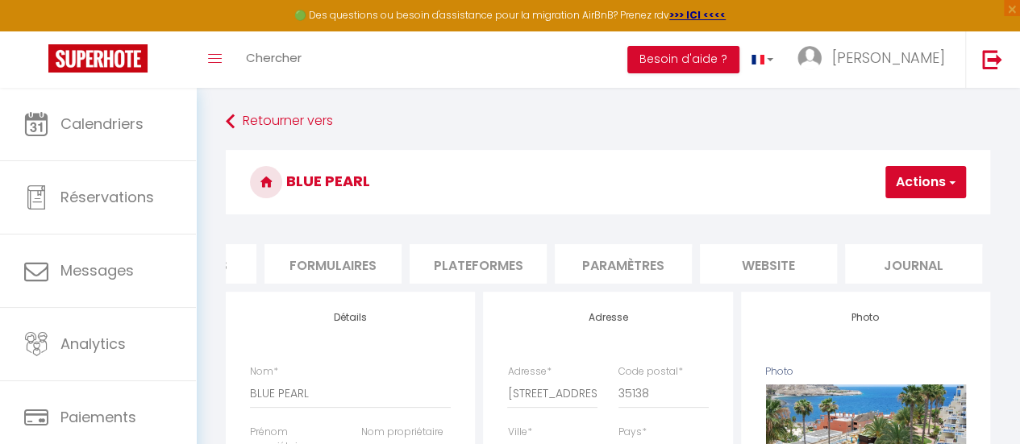
click at [779, 265] on li "website" at bounding box center [768, 263] width 137 height 39
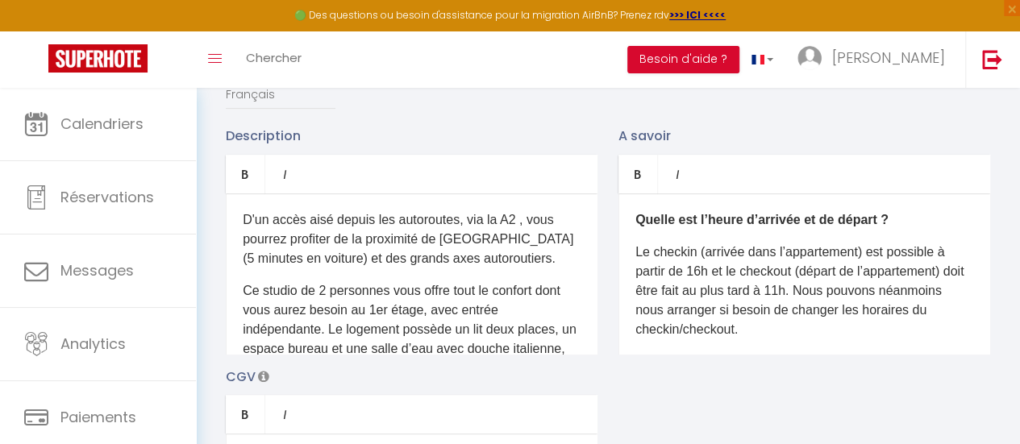
scroll to position [242, 0]
click at [263, 107] on select "Français Anglais Portugais Espagnol [GEOGRAPHIC_DATA]" at bounding box center [281, 93] width 110 height 31
click at [226, 90] on select "Français Anglais Portugais Espagnol [GEOGRAPHIC_DATA]" at bounding box center [281, 93] width 110 height 31
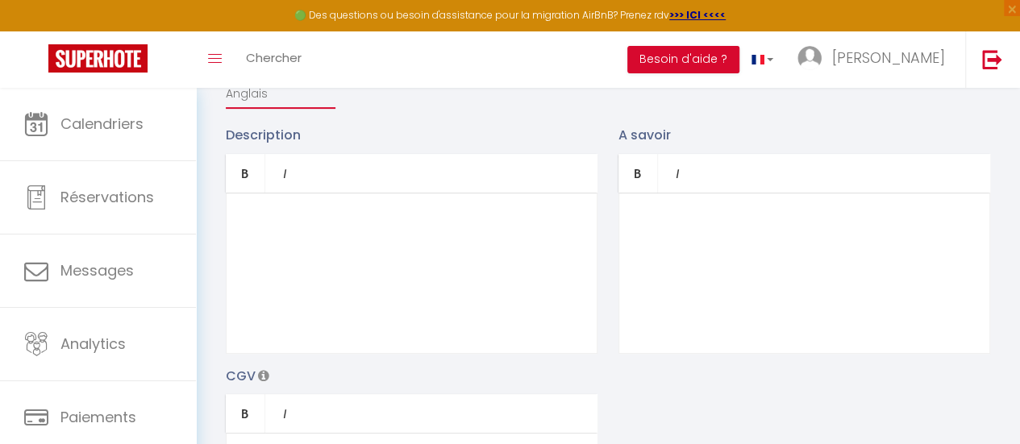
scroll to position [0, 0]
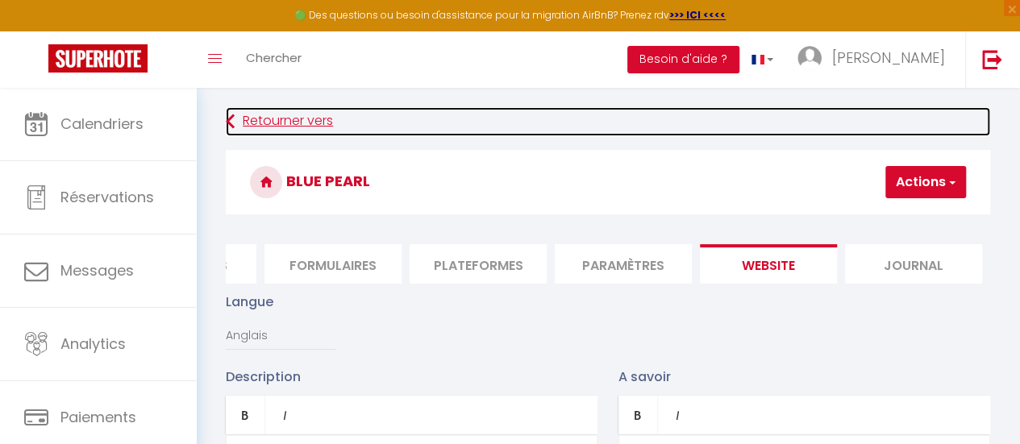
click at [242, 120] on link "Retourner vers" at bounding box center [608, 121] width 764 height 29
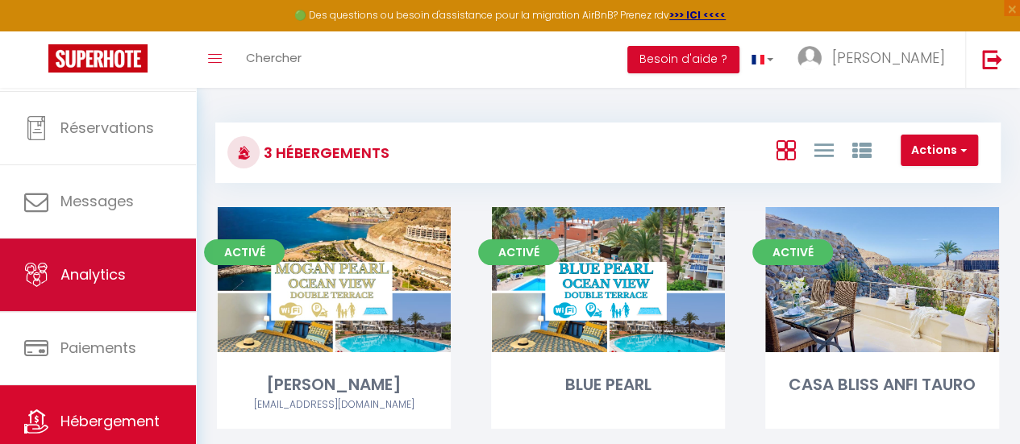
scroll to position [120, 0]
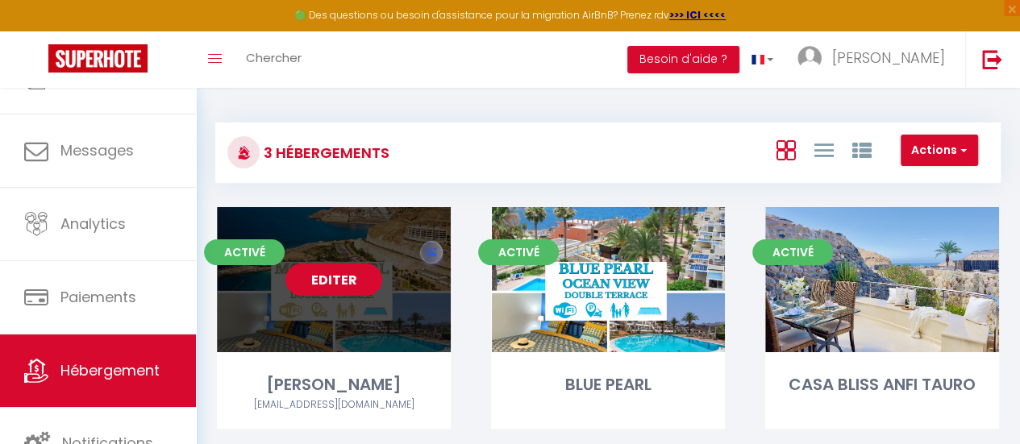
click at [330, 283] on link "Editer" at bounding box center [333, 280] width 97 height 32
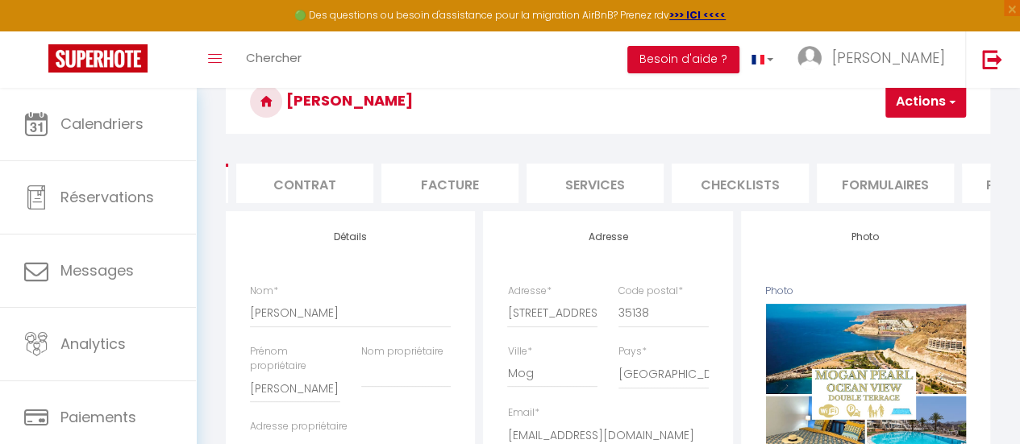
scroll to position [0, 687]
click at [485, 186] on li "Plateformes" at bounding box center [477, 183] width 137 height 39
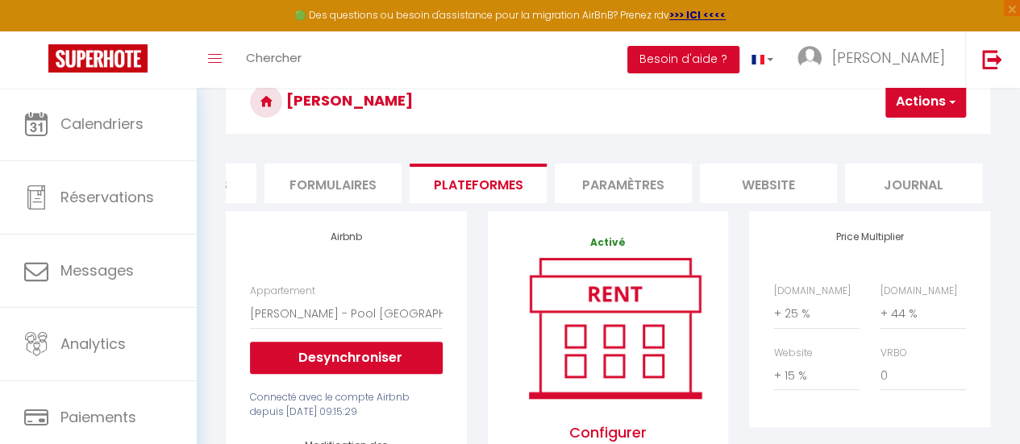
click at [319, 183] on li "Formulaires" at bounding box center [332, 183] width 137 height 39
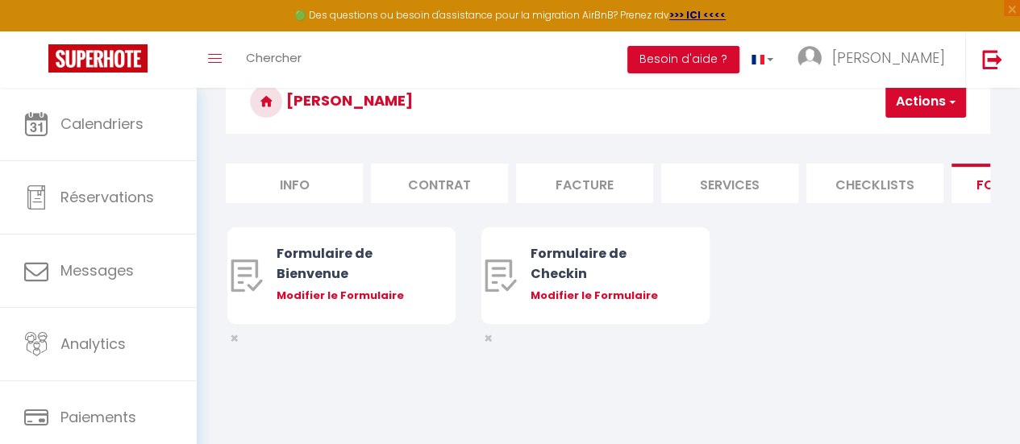
click at [285, 181] on li "Info" at bounding box center [294, 183] width 137 height 39
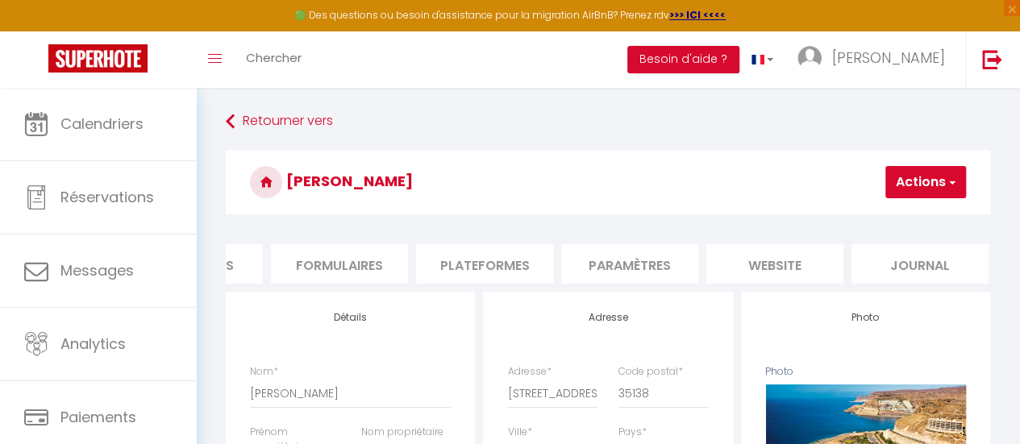
scroll to position [0, 687]
click at [748, 260] on li "website" at bounding box center [768, 263] width 137 height 39
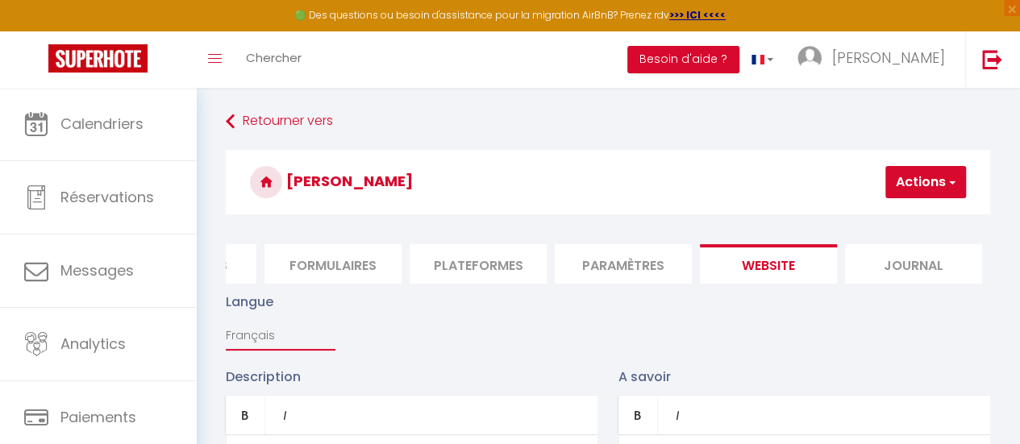
click at [251, 347] on select "Français Anglais Portugais Espagnol [GEOGRAPHIC_DATA]" at bounding box center [281, 335] width 110 height 31
click at [226, 332] on select "Français Anglais Portugais Espagnol [GEOGRAPHIC_DATA]" at bounding box center [281, 335] width 110 height 31
click at [256, 345] on select "Français Anglais Portugais Espagnol [GEOGRAPHIC_DATA]" at bounding box center [281, 335] width 110 height 31
click at [226, 332] on select "Français Anglais Portugais Espagnol [GEOGRAPHIC_DATA]" at bounding box center [281, 335] width 110 height 31
click at [432, 342] on div "Langue Français Anglais Portugais Espagnol [GEOGRAPHIC_DATA]" at bounding box center [607, 329] width 785 height 75
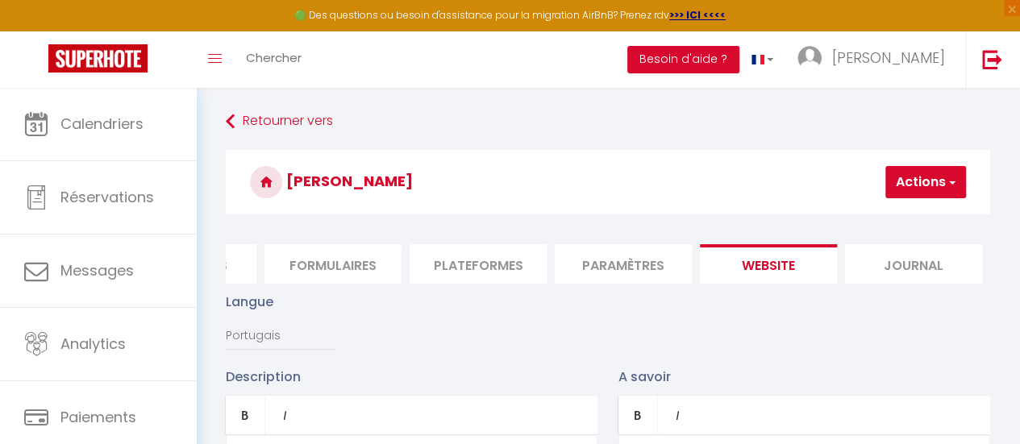
click at [262, 182] on icon at bounding box center [266, 182] width 32 height 32
click at [305, 183] on h3 "[PERSON_NAME]" at bounding box center [608, 182] width 764 height 64
click at [434, 341] on div "Langue Français Anglais Portugais Espagnol [GEOGRAPHIC_DATA]" at bounding box center [607, 329] width 785 height 75
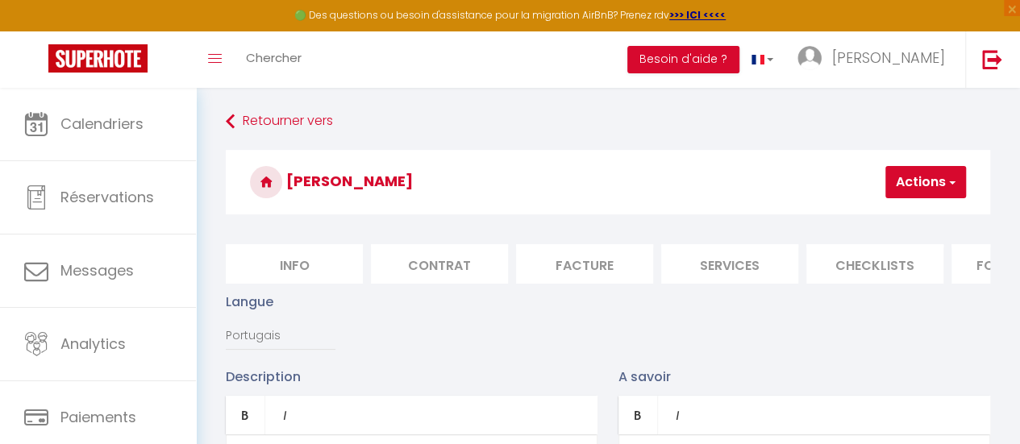
scroll to position [0, 687]
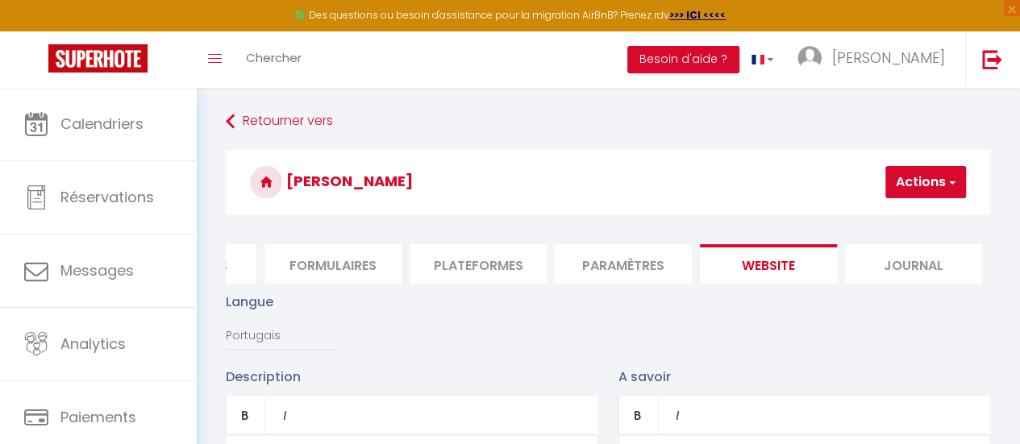
click at [746, 267] on li "website" at bounding box center [768, 263] width 137 height 39
click at [744, 261] on li "website" at bounding box center [768, 263] width 137 height 39
click at [918, 179] on button "Actions" at bounding box center [925, 182] width 81 height 32
click at [700, 210] on h3 "[PERSON_NAME]" at bounding box center [608, 182] width 764 height 64
click at [380, 367] on div "Langue Français Anglais Portugais Espagnol [GEOGRAPHIC_DATA]" at bounding box center [607, 329] width 785 height 75
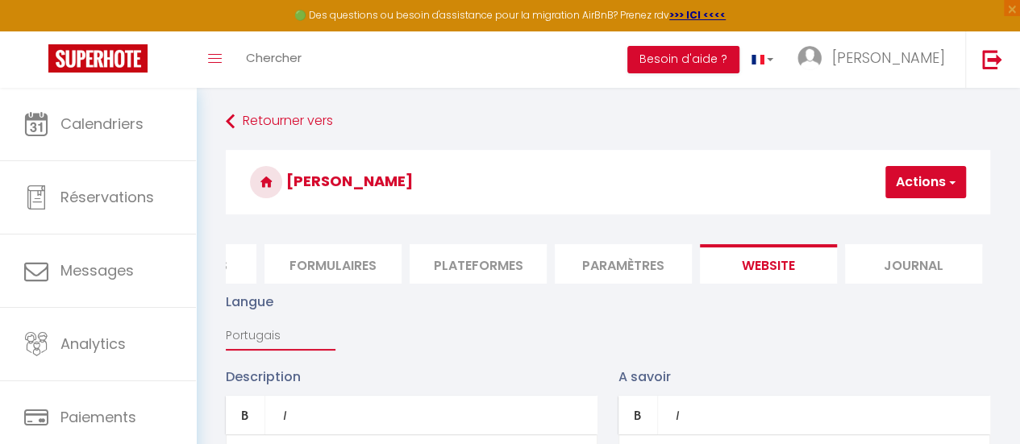
click at [261, 347] on select "Français Anglais Portugais Espagnol [GEOGRAPHIC_DATA]" at bounding box center [281, 335] width 110 height 31
click at [226, 332] on select "Français Anglais Portugais Espagnol [GEOGRAPHIC_DATA]" at bounding box center [281, 335] width 110 height 31
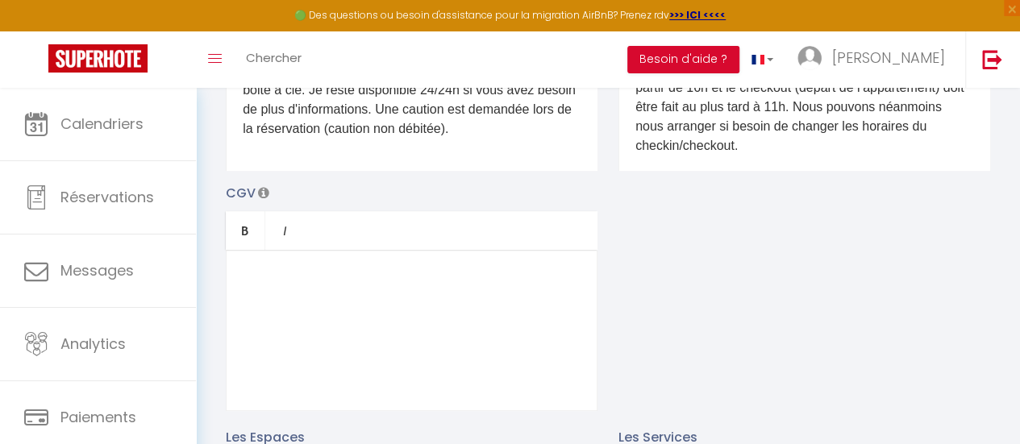
scroll to position [0, 0]
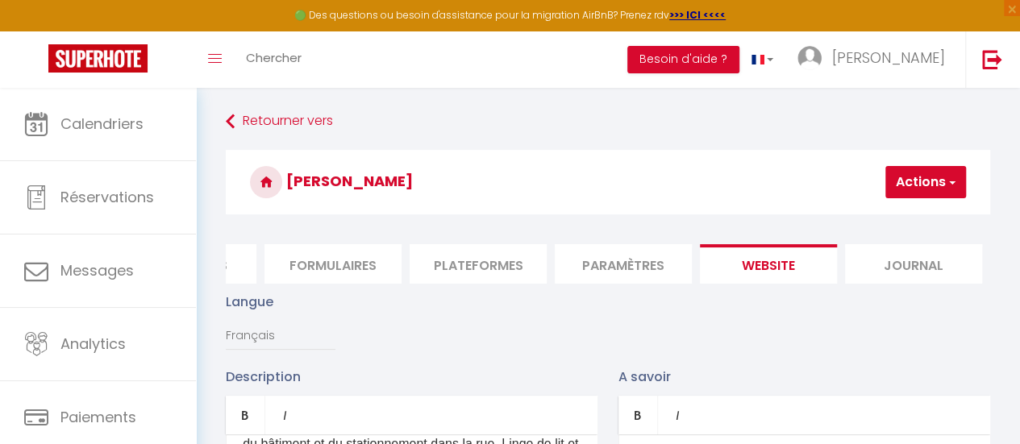
click at [363, 179] on h3 "[PERSON_NAME]" at bounding box center [608, 182] width 764 height 64
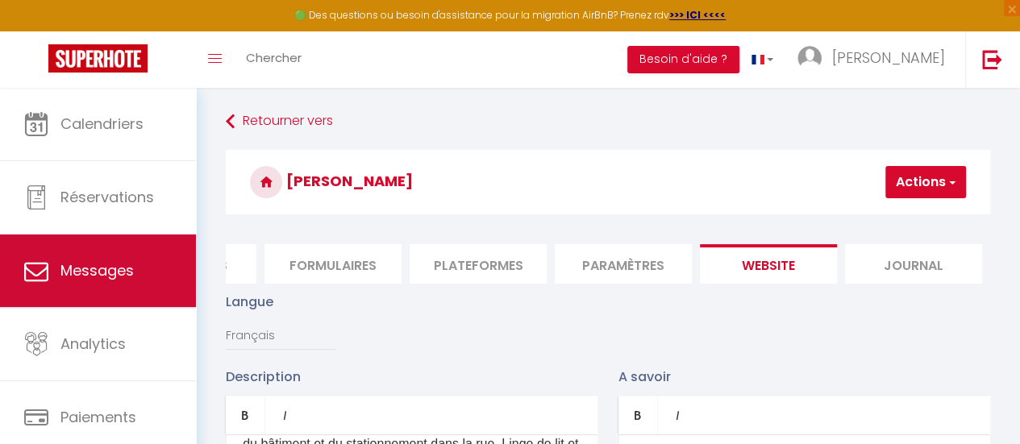
scroll to position [120, 0]
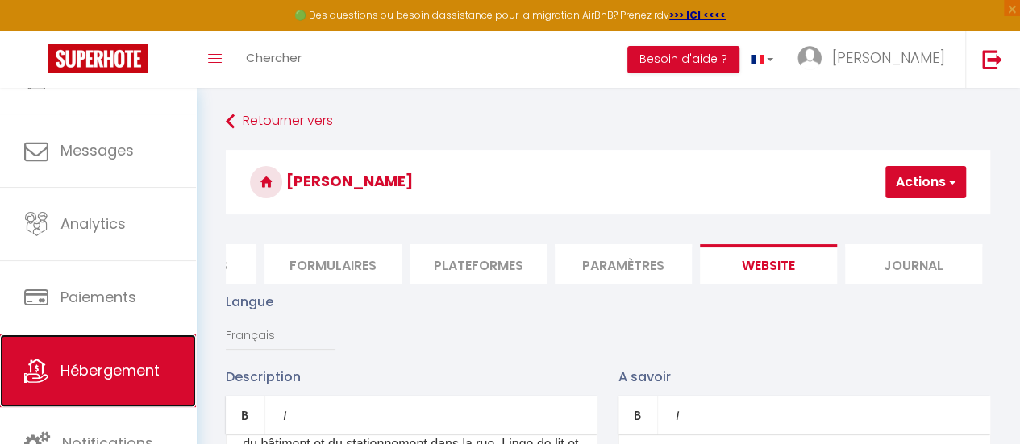
click at [100, 368] on span "Hébergement" at bounding box center [109, 370] width 99 height 20
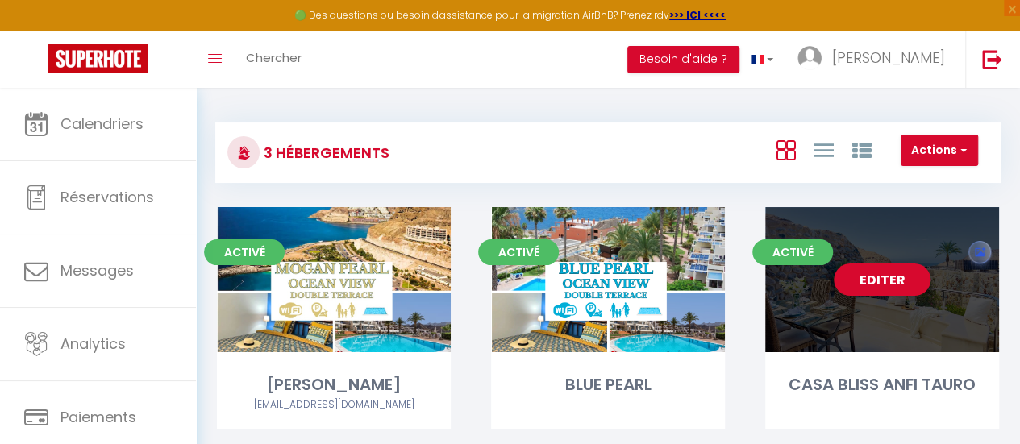
click at [814, 290] on div "Editer" at bounding box center [882, 279] width 234 height 145
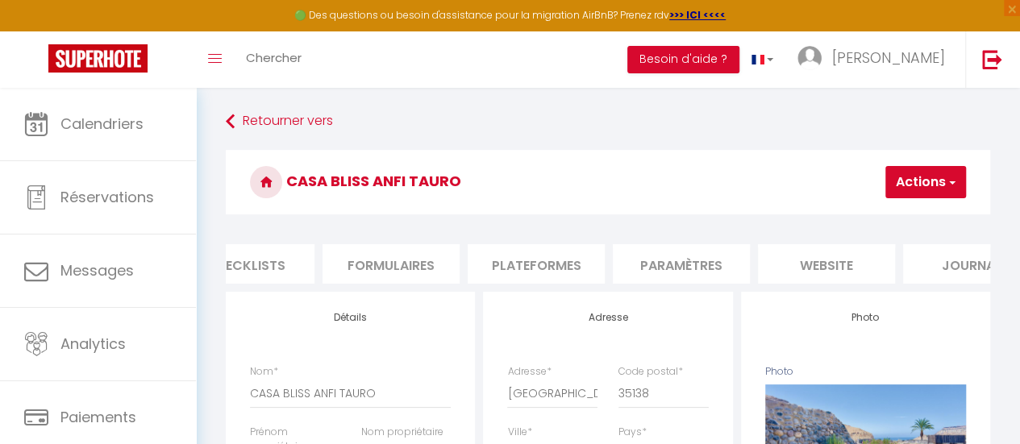
scroll to position [0, 687]
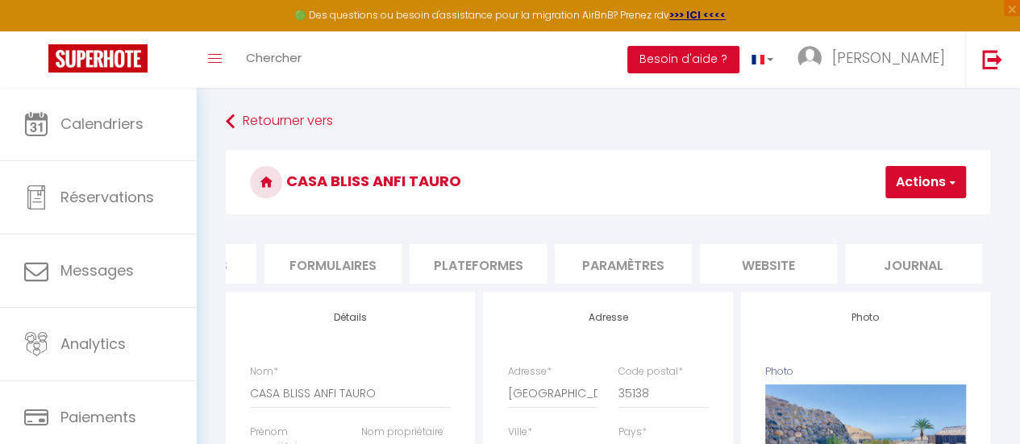
click at [772, 254] on li "website" at bounding box center [768, 263] width 137 height 39
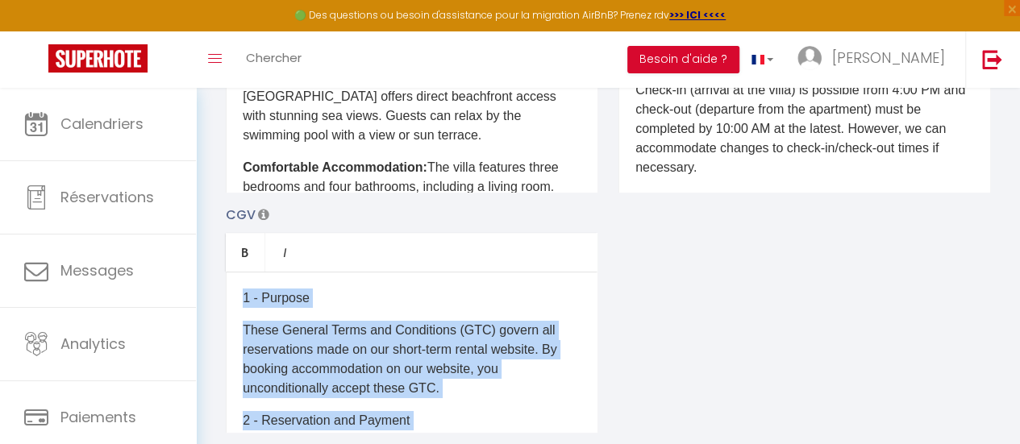
drag, startPoint x: 434, startPoint y: 379, endPoint x: 204, endPoint y: 288, distance: 247.8
copy div "1 - Purpose These General Terms and Conditions (GTC) govern all reservations ma…"
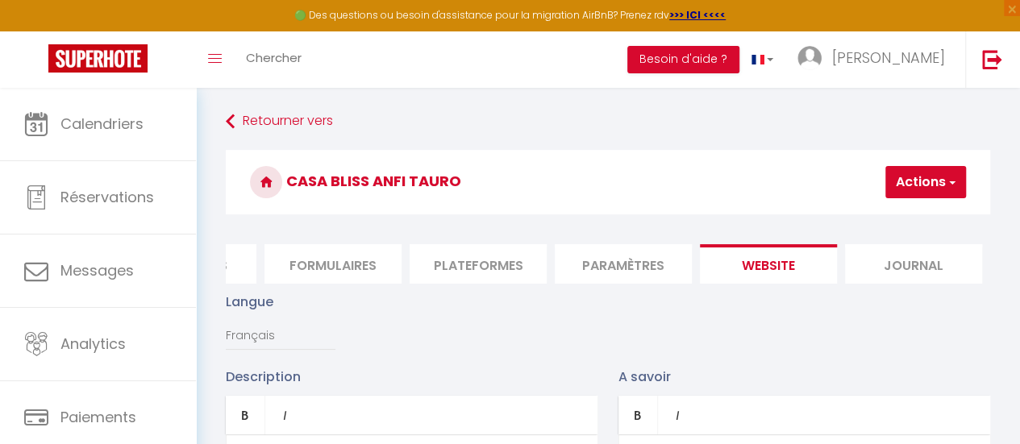
click at [340, 185] on h3 "CASA BLISS ANFI TAURO" at bounding box center [608, 182] width 764 height 64
click at [932, 183] on button "Actions" at bounding box center [925, 182] width 81 height 32
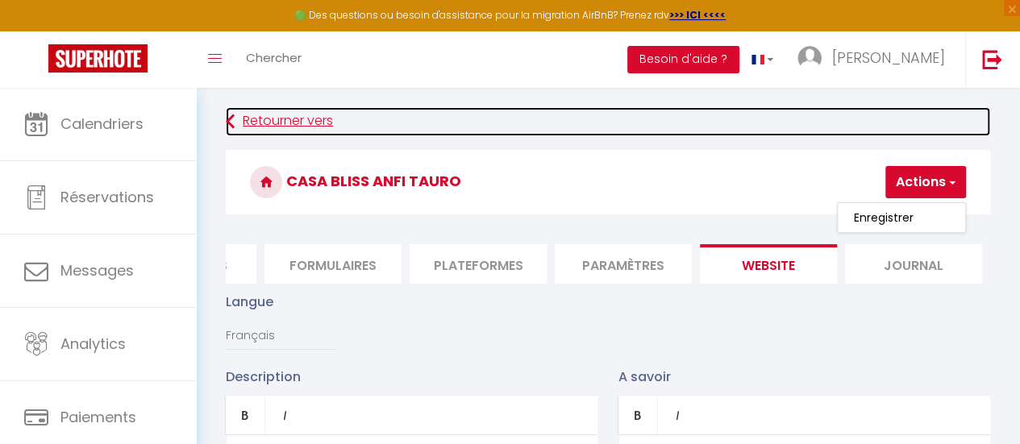
click at [558, 118] on link "Retourner vers" at bounding box center [608, 121] width 764 height 29
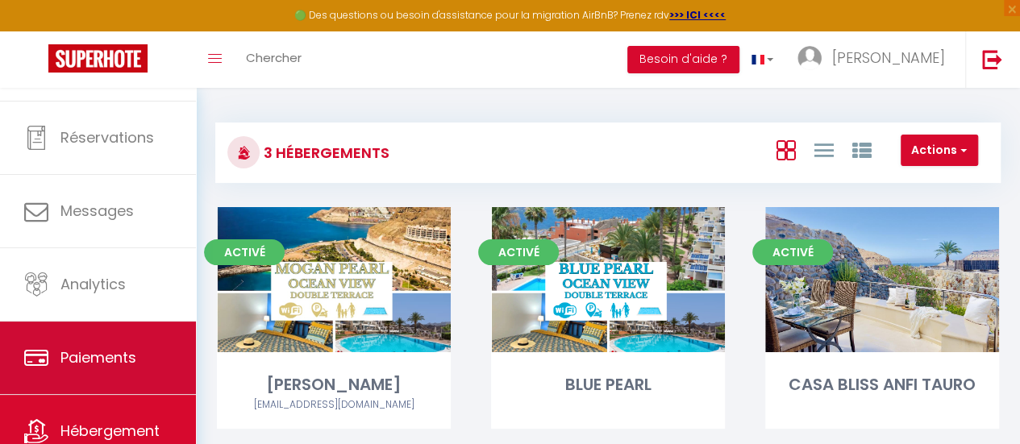
scroll to position [120, 0]
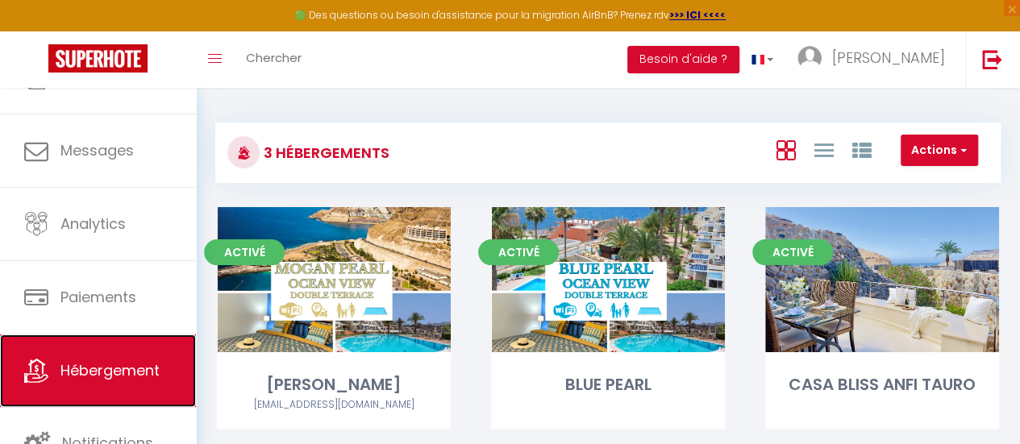
click at [93, 370] on span "Hébergement" at bounding box center [109, 370] width 99 height 20
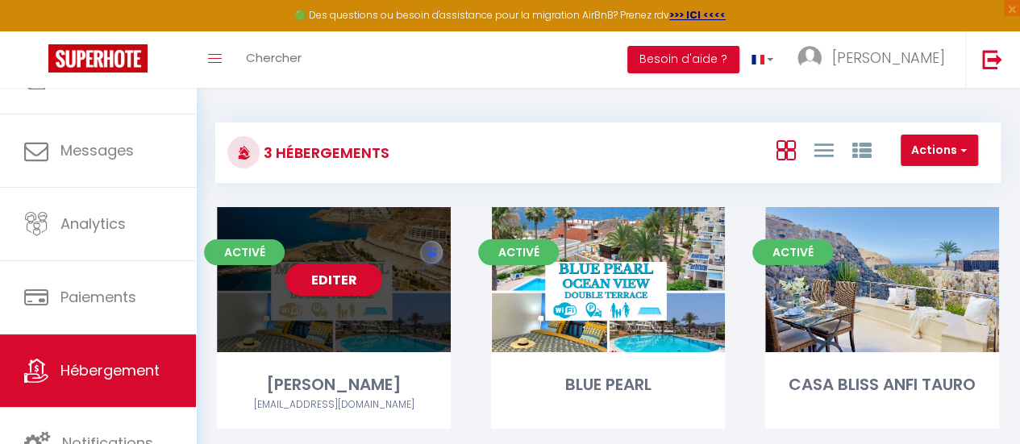
click at [297, 310] on div "Editer" at bounding box center [334, 279] width 234 height 145
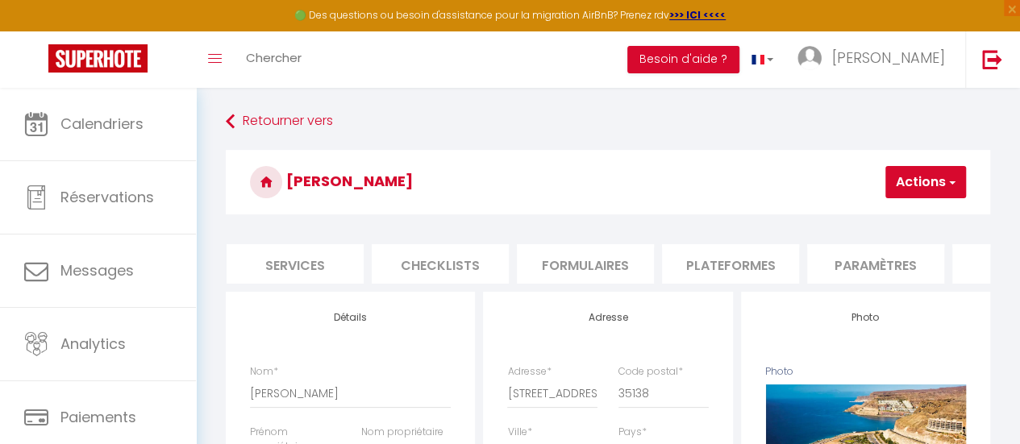
scroll to position [0, 687]
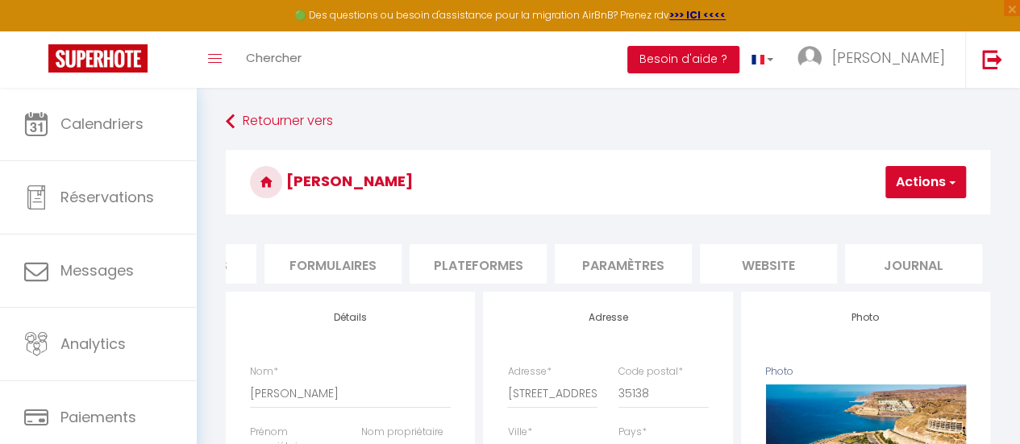
click at [770, 268] on li "website" at bounding box center [768, 263] width 137 height 39
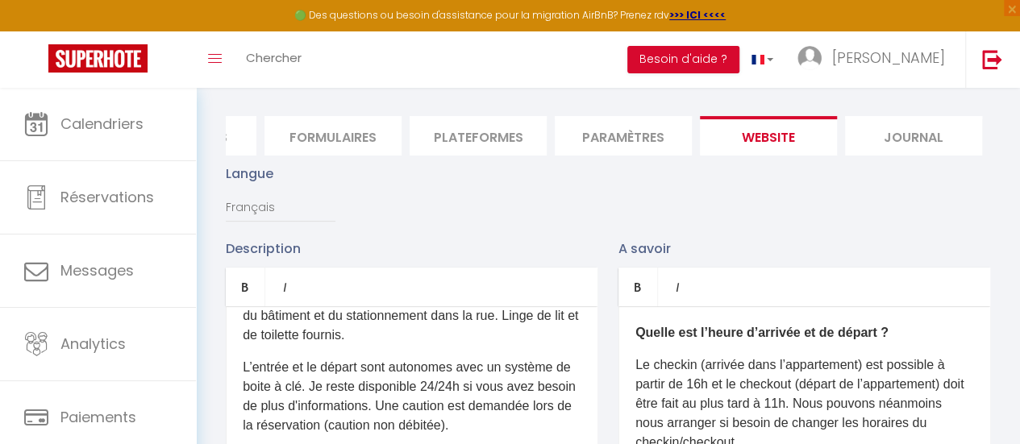
scroll to position [161, 0]
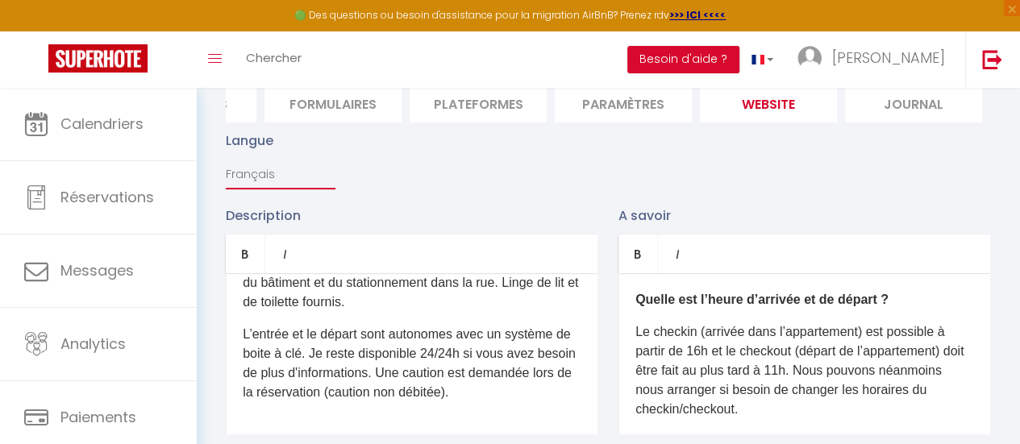
click at [291, 180] on select "Français Anglais Portugais Espagnol [GEOGRAPHIC_DATA]" at bounding box center [281, 174] width 110 height 31
click at [226, 171] on select "Français Anglais Portugais Espagnol [GEOGRAPHIC_DATA]" at bounding box center [281, 174] width 110 height 31
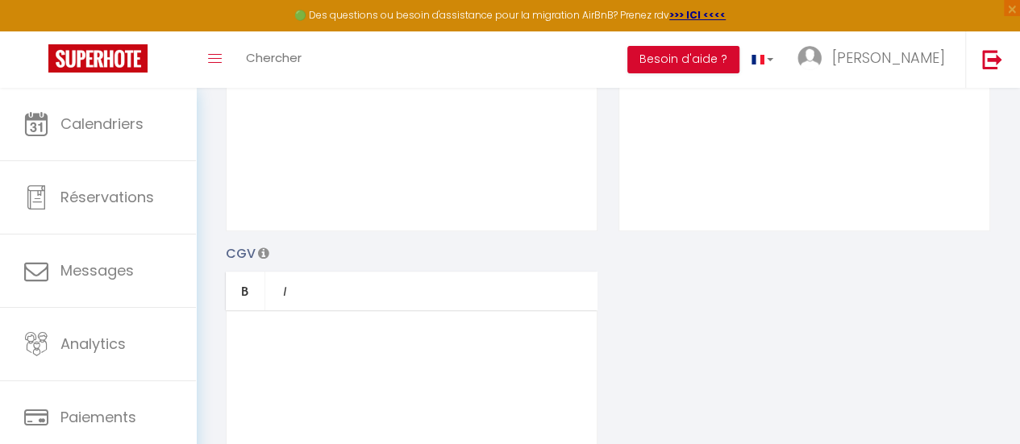
scroll to position [322, 0]
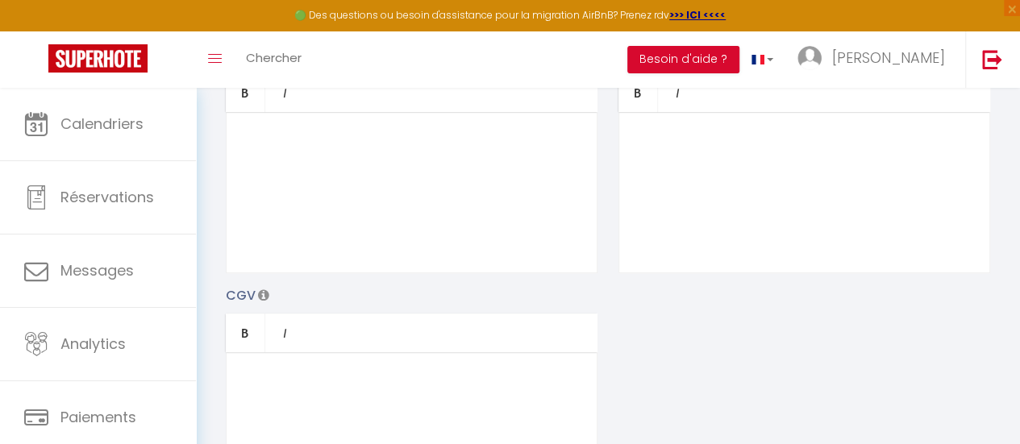
click at [365, 370] on div at bounding box center [412, 432] width 372 height 161
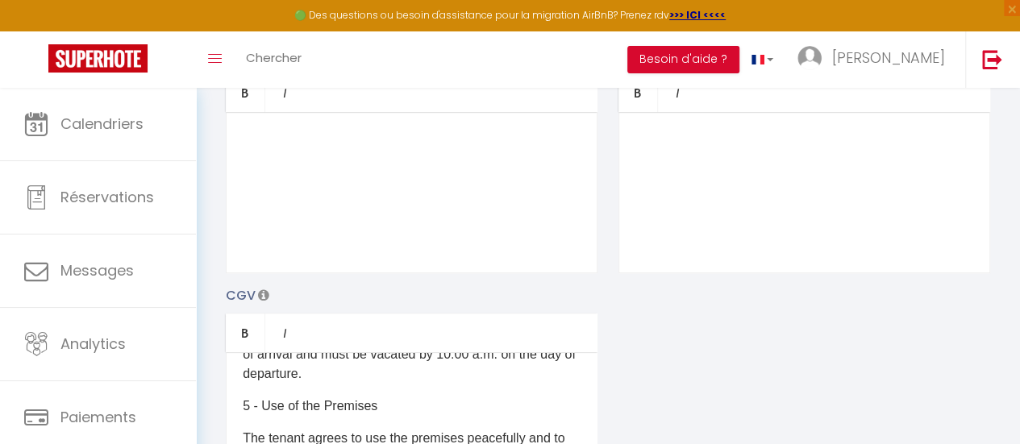
scroll to position [372, 0]
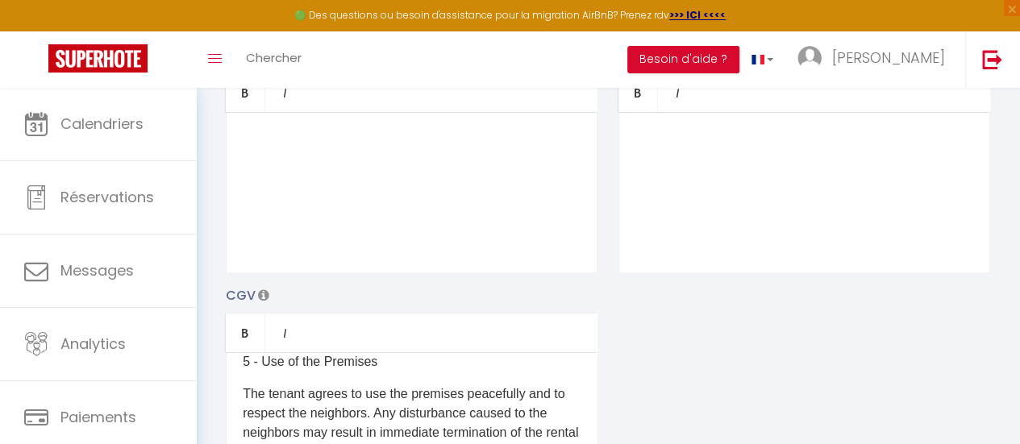
click at [704, 346] on div "Description Bold Italic Rich text editor A savoir Bold Italic Rich text editor …" at bounding box center [607, 278] width 785 height 468
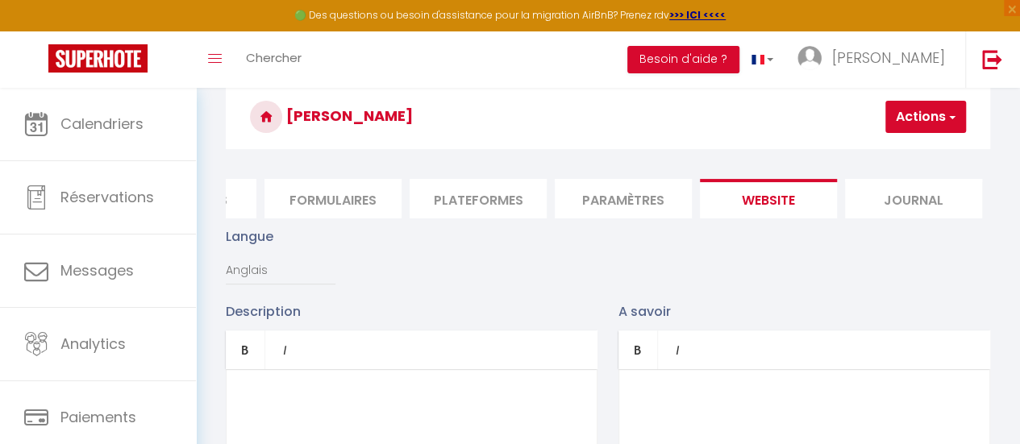
scroll to position [81, 0]
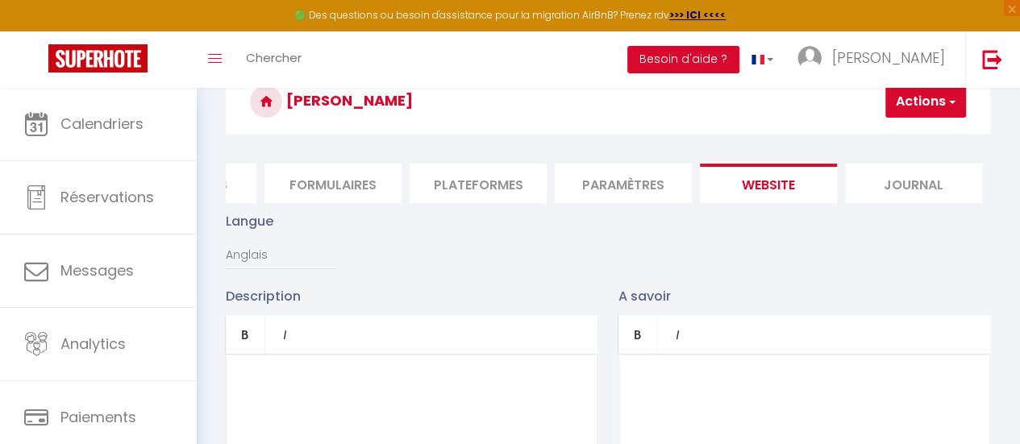
click at [909, 98] on button "Actions" at bounding box center [925, 101] width 81 height 32
click at [864, 135] on input "Enregistrer" at bounding box center [883, 137] width 60 height 16
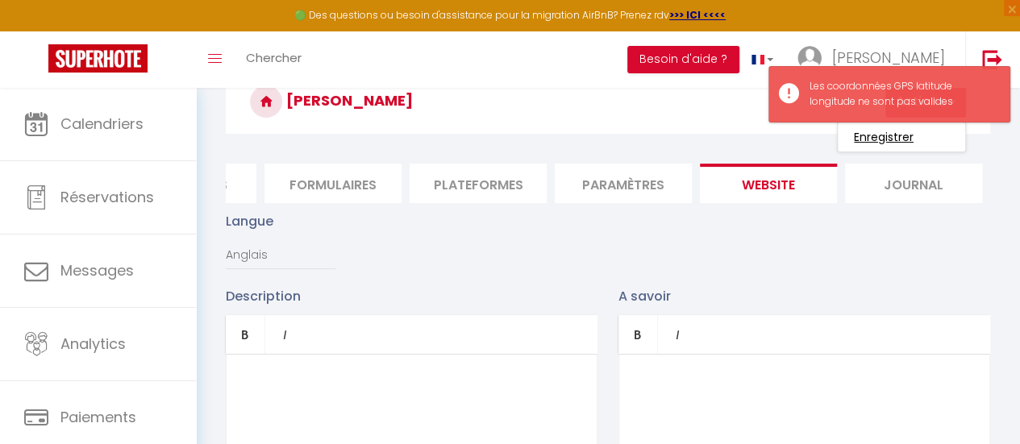
click at [888, 135] on input "Enregistrer" at bounding box center [883, 137] width 60 height 16
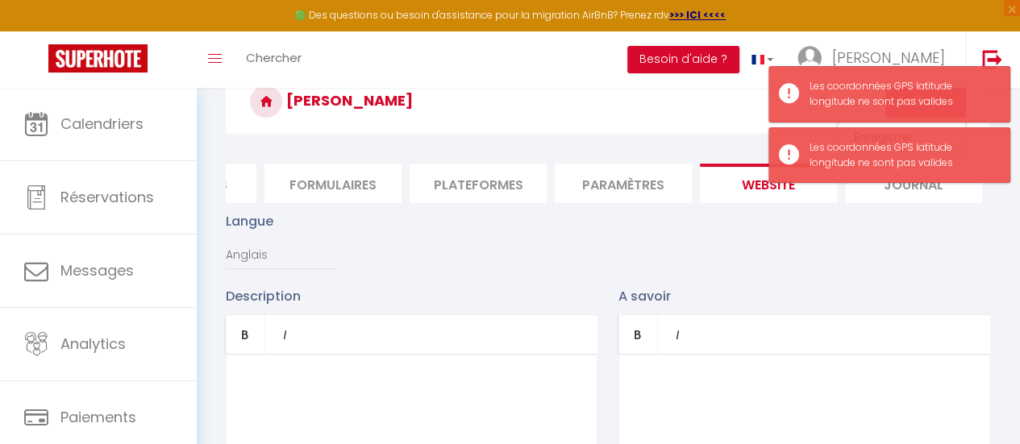
click at [924, 262] on div "Langue Français Anglais Portugais Espagnol [GEOGRAPHIC_DATA]" at bounding box center [607, 248] width 785 height 75
click at [491, 276] on div "Langue Français Anglais Portugais Espagnol [GEOGRAPHIC_DATA]" at bounding box center [607, 248] width 785 height 75
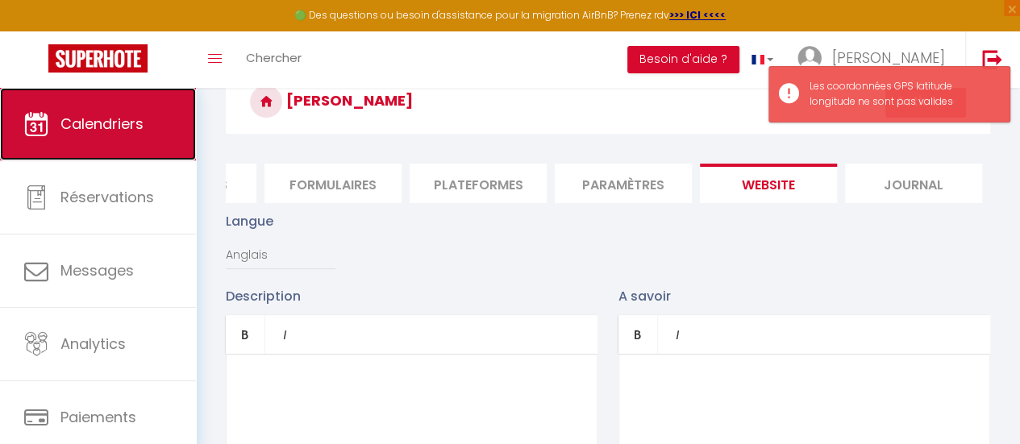
click at [108, 137] on link "Calendriers" at bounding box center [98, 124] width 196 height 73
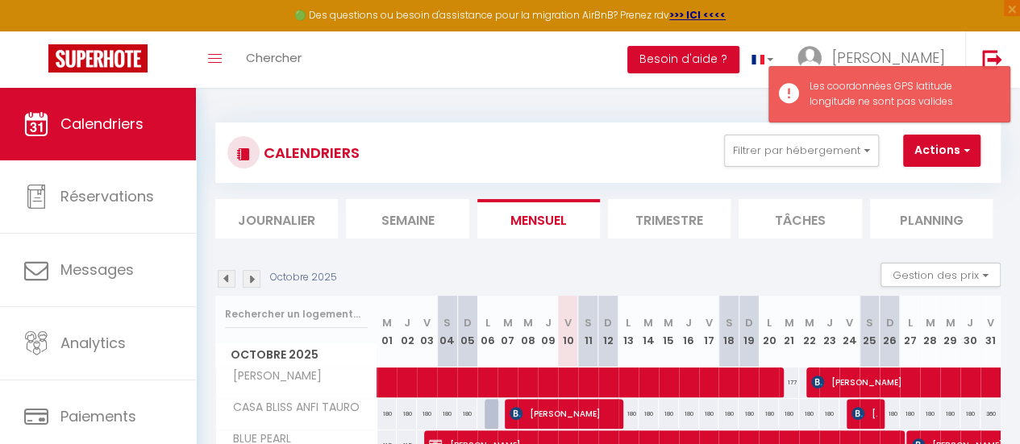
drag, startPoint x: 345, startPoint y: 99, endPoint x: 642, endPoint y: 115, distance: 297.0
click at [350, 99] on div "CALENDRIERS Filtrer par hébergement Tous [PERSON_NAME] BLUE PEARL CASA BLISS AN…" at bounding box center [608, 308] width 824 height 441
click at [642, 115] on div "CALENDRIERS Filtrer par hébergement Tous [PERSON_NAME] BLUE PEARL CASA BLISS AN…" at bounding box center [607, 308] width 785 height 402
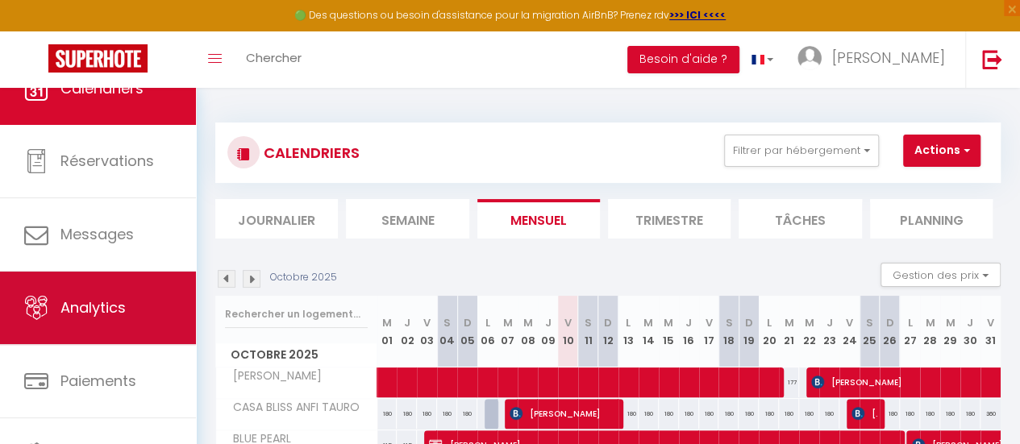
scroll to position [120, 0]
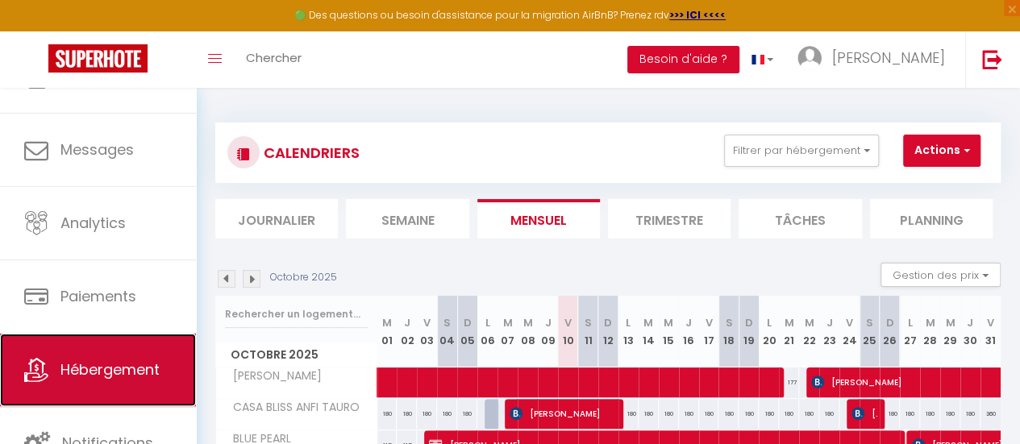
click at [72, 369] on span "Hébergement" at bounding box center [109, 369] width 99 height 20
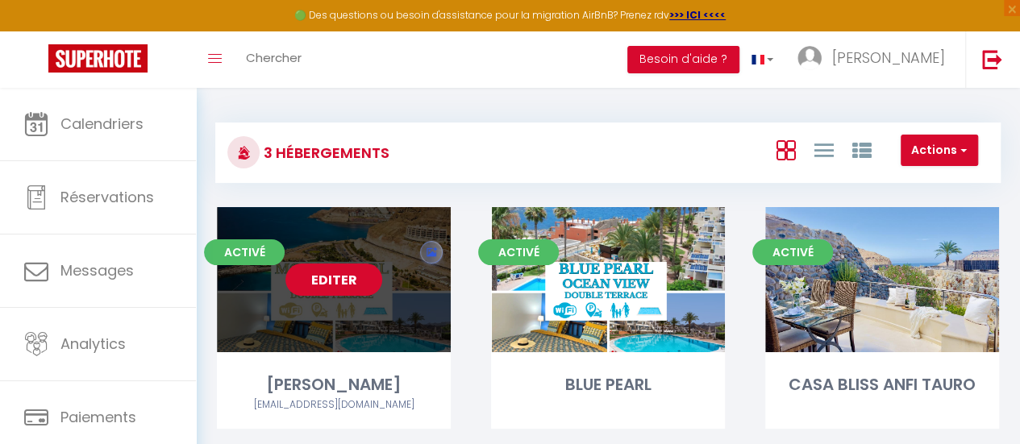
click at [333, 294] on link "Editer" at bounding box center [333, 280] width 97 height 32
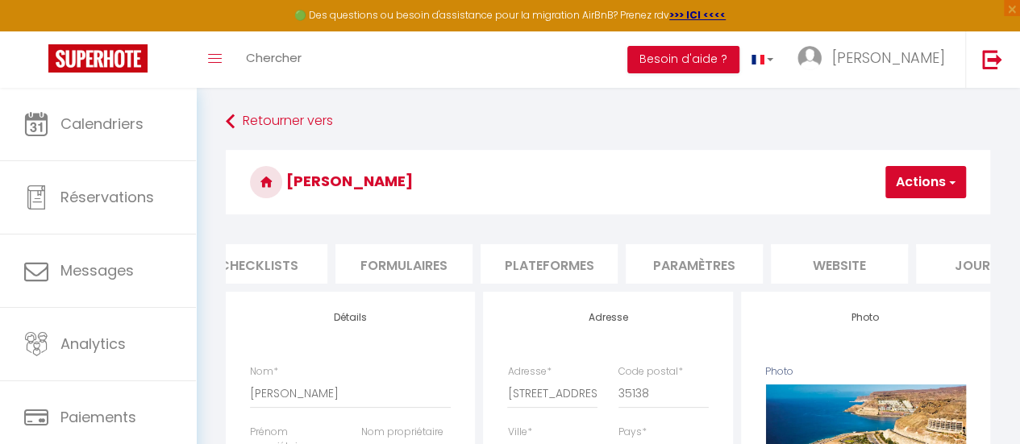
scroll to position [0, 687]
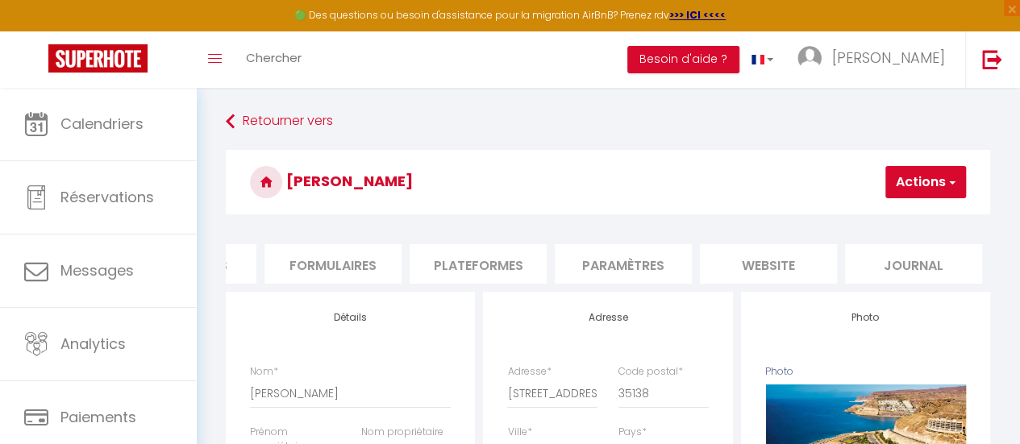
click at [745, 264] on li "website" at bounding box center [768, 263] width 137 height 39
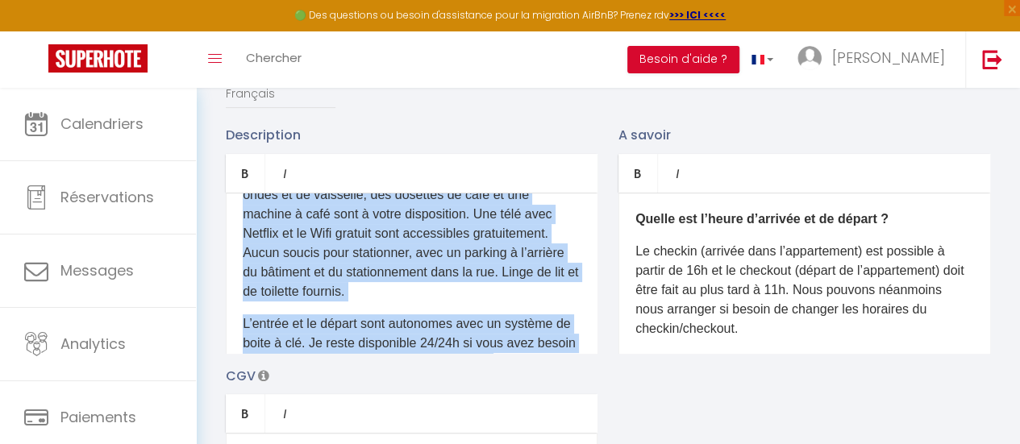
scroll to position [281, 0]
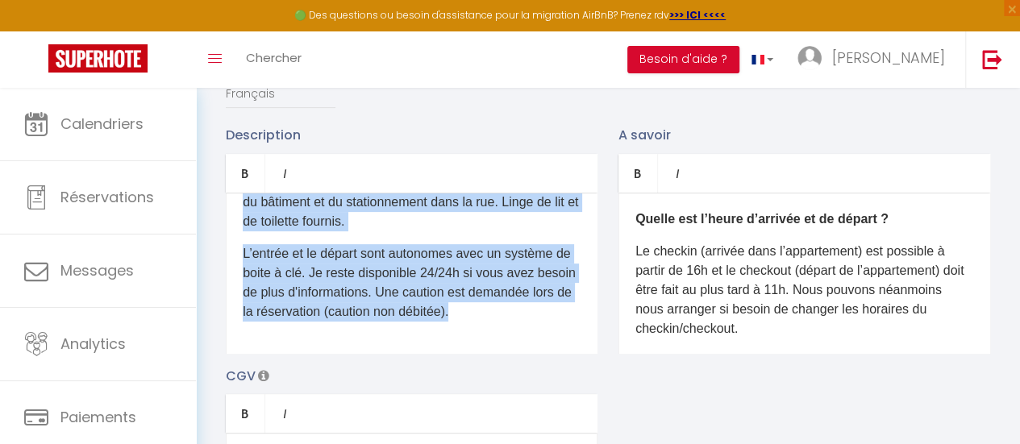
drag, startPoint x: 244, startPoint y: 216, endPoint x: 587, endPoint y: 340, distance: 364.3
click at [585, 339] on div "D'un accès aisé depuis les autoroutes, via la A2 , vous pourrez profiter de la …" at bounding box center [412, 273] width 372 height 161
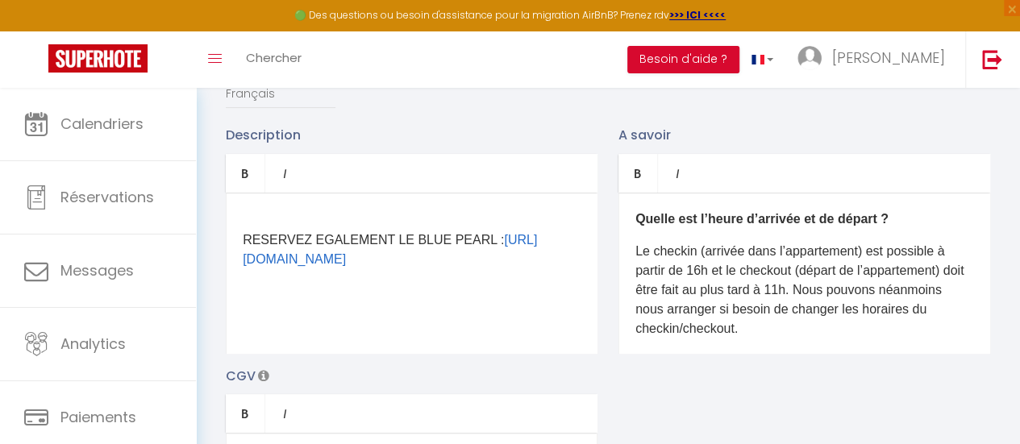
scroll to position [0, 0]
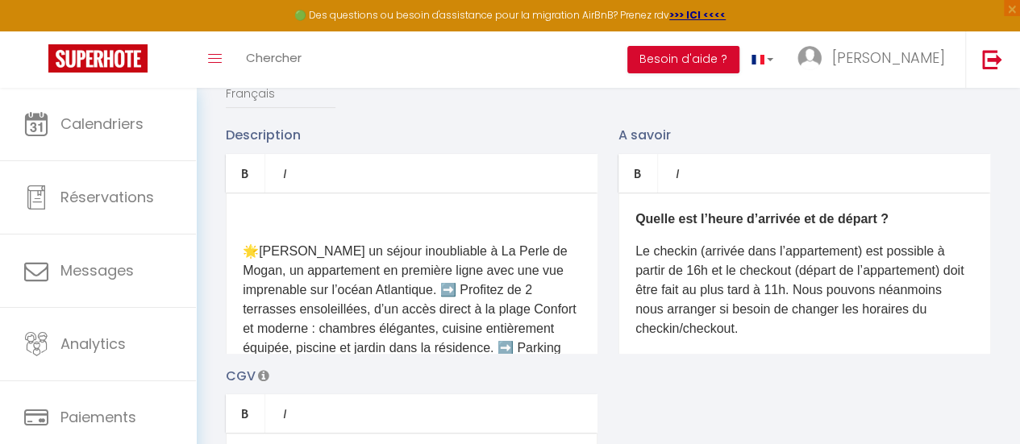
click at [342, 228] on p at bounding box center [412, 219] width 338 height 19
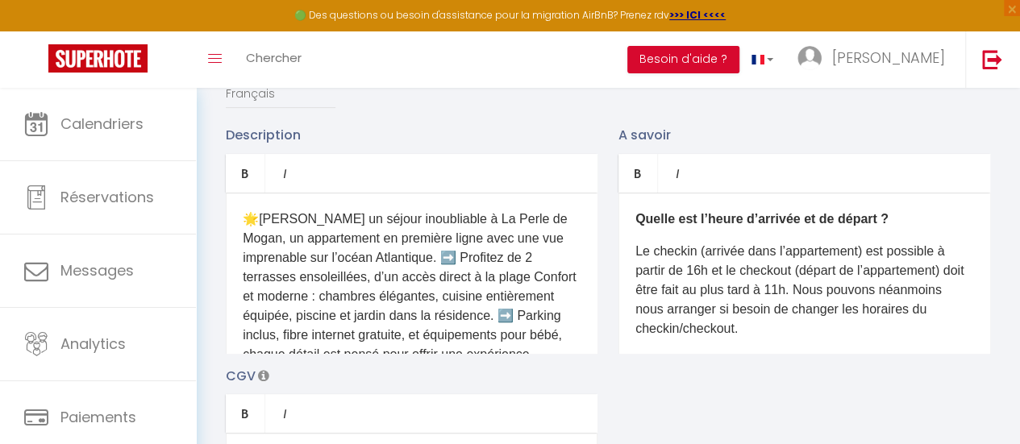
click at [364, 178] on ul "Bold Italic" at bounding box center [412, 173] width 372 height 39
click at [358, 189] on ul "Bold Italic" at bounding box center [412, 173] width 372 height 39
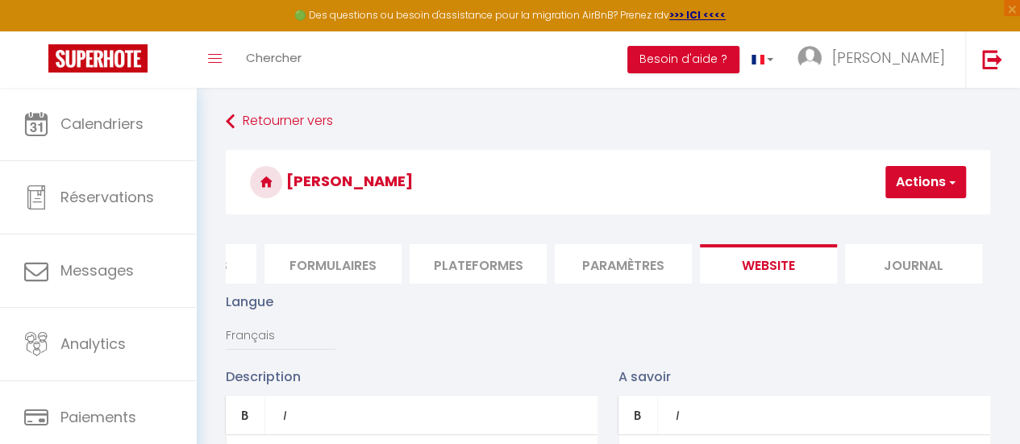
click at [917, 185] on button "Actions" at bounding box center [925, 182] width 81 height 32
click at [900, 223] on input "Enregistrer" at bounding box center [883, 218] width 60 height 16
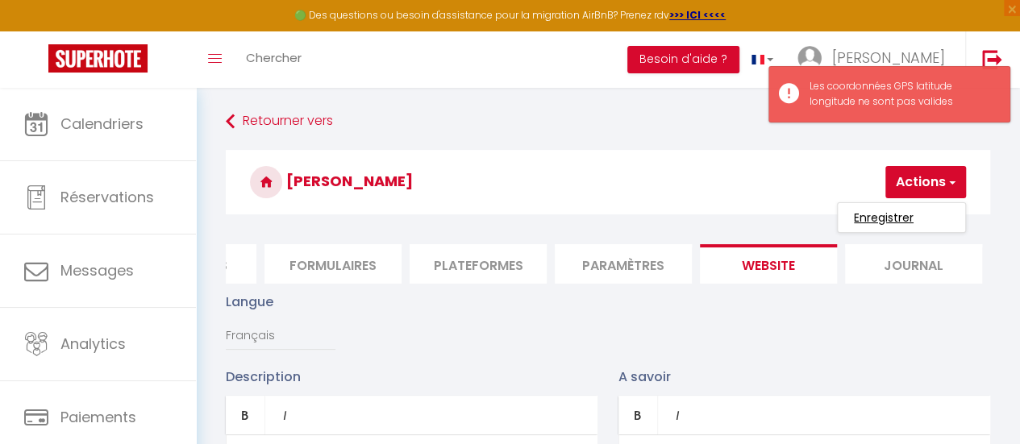
click at [897, 214] on input "Enregistrer" at bounding box center [883, 218] width 60 height 16
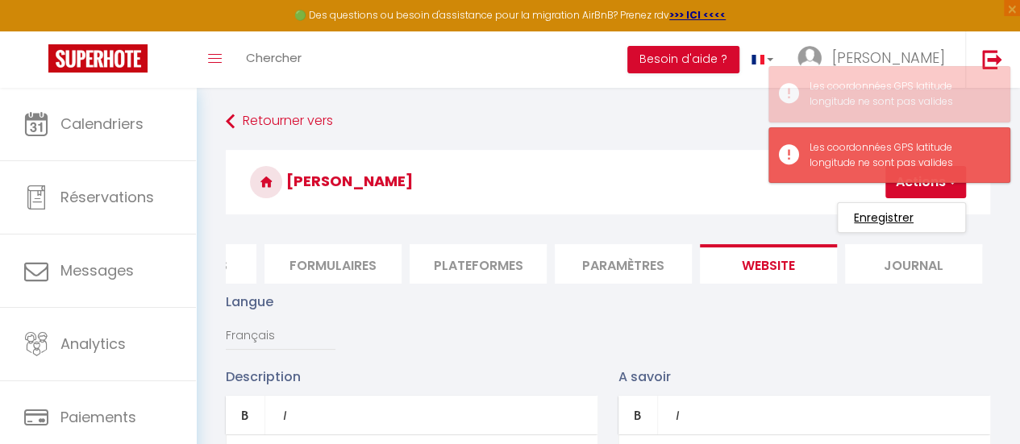
click at [893, 211] on input "Enregistrer" at bounding box center [883, 218] width 60 height 16
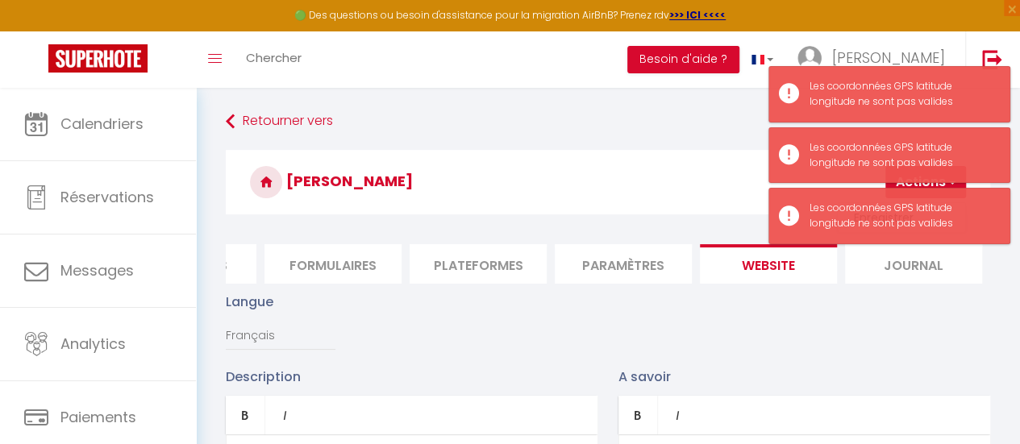
click at [608, 163] on h3 "[PERSON_NAME]" at bounding box center [608, 182] width 764 height 64
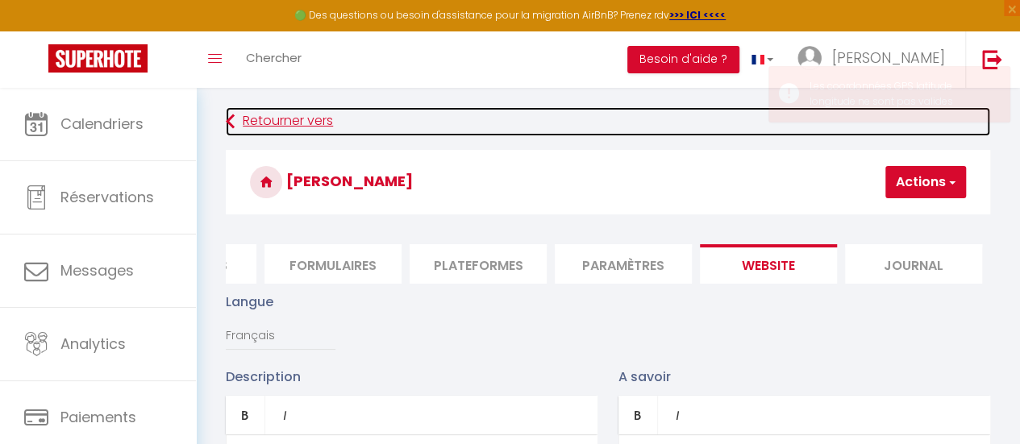
click at [500, 122] on link "Retourner vers" at bounding box center [608, 121] width 764 height 29
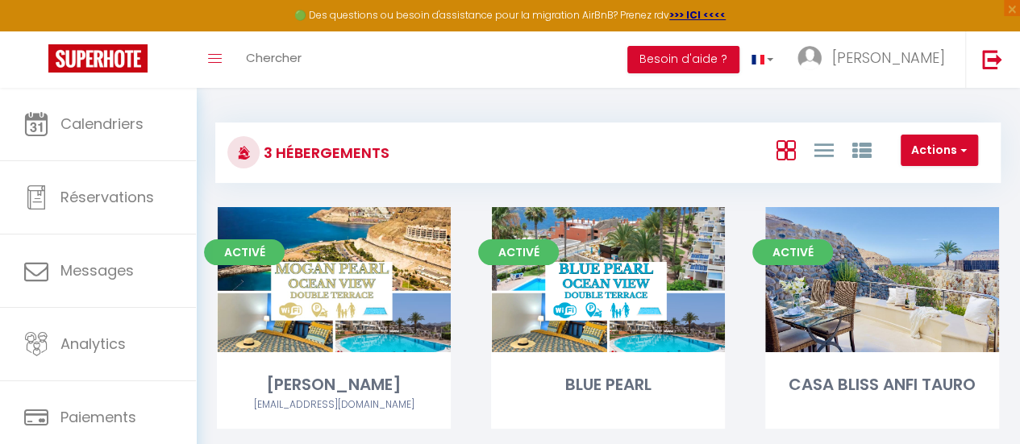
click at [465, 106] on div "3 Hébergements Actions Créer un Hébergement Nouveau groupe Initialiser les appa…" at bounding box center [608, 288] width 824 height 401
click at [359, 106] on div "3 Hébergements Actions Créer un Hébergement Nouveau groupe Initialiser les appa…" at bounding box center [608, 288] width 824 height 401
click at [485, 106] on div "3 Hébergements Actions Créer un Hébergement Nouveau groupe Initialiser les appa…" at bounding box center [608, 288] width 824 height 401
click at [640, 102] on div "3 Hébergements Actions Créer un Hébergement Nouveau groupe Initialiser les appa…" at bounding box center [608, 288] width 824 height 401
click at [524, 98] on div "3 Hébergements Actions Créer un Hébergement Nouveau groupe Initialiser les appa…" at bounding box center [608, 288] width 824 height 401
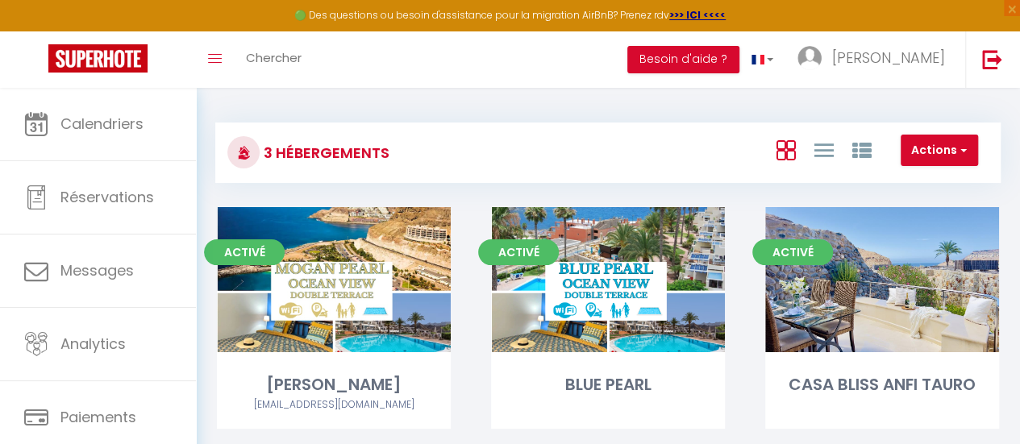
click at [294, 108] on div "3 Hébergements Actions Créer un Hébergement Nouveau groupe Initialiser les appa…" at bounding box center [607, 145] width 785 height 76
click at [618, 113] on div "3 Hébergements Actions Créer un Hébergement Nouveau groupe Initialiser les appa…" at bounding box center [607, 145] width 785 height 76
click at [318, 102] on div "3 Hébergements Actions Créer un Hébergement Nouveau groupe Initialiser les appa…" at bounding box center [608, 288] width 824 height 401
click at [660, 110] on div "3 Hébergements Actions Créer un Hébergement Nouveau groupe Initialiser les appa…" at bounding box center [607, 145] width 785 height 76
click at [243, 98] on div "3 Hébergements Actions Créer un Hébergement Nouveau groupe Initialiser les appa…" at bounding box center [608, 288] width 824 height 401
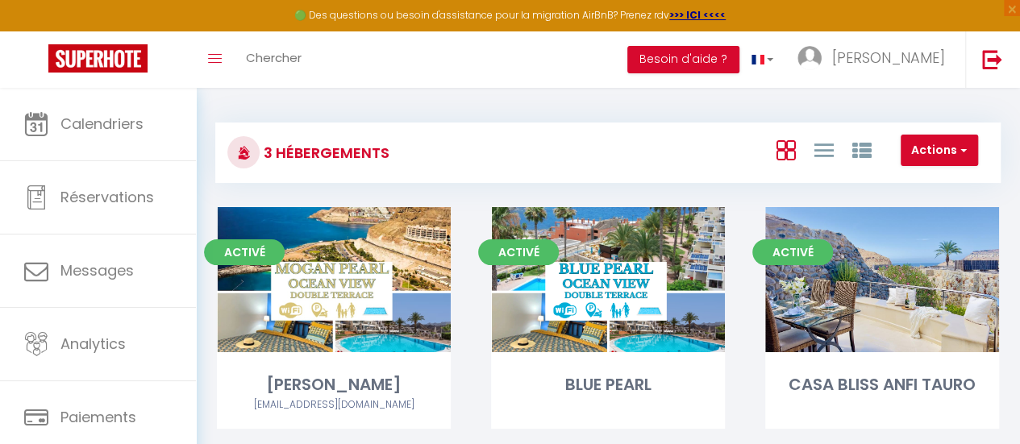
click at [672, 104] on div "3 Hébergements Actions Créer un Hébergement Nouveau groupe Initialiser les appa…" at bounding box center [608, 288] width 824 height 401
click at [218, 106] on div "3 Hébergements Actions Créer un Hébergement Nouveau groupe Initialiser les appa…" at bounding box center [608, 288] width 824 height 401
click at [777, 110] on div "3 Hébergements Actions Créer un Hébergement Nouveau groupe Initialiser les appa…" at bounding box center [607, 145] width 785 height 76
click at [235, 108] on div "3 Hébergements Actions Créer un Hébergement Nouveau groupe Initialiser les appa…" at bounding box center [607, 145] width 785 height 76
click at [706, 110] on div "3 Hébergements Actions Créer un Hébergement Nouveau groupe Initialiser les appa…" at bounding box center [607, 145] width 785 height 76
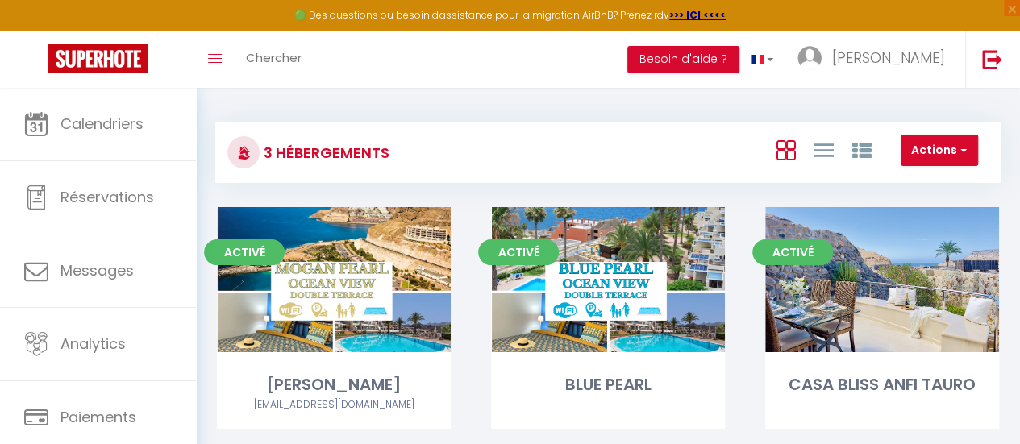
click at [230, 107] on div "3 Hébergements Actions Créer un Hébergement Nouveau groupe Initialiser les appa…" at bounding box center [607, 145] width 785 height 76
click at [706, 99] on div "3 Hébergements Actions Créer un Hébergement Nouveau groupe Initialiser les appa…" at bounding box center [608, 288] width 824 height 401
click at [261, 105] on div "3 Hébergements Actions Créer un Hébergement Nouveau groupe Initialiser les appa…" at bounding box center [608, 288] width 824 height 401
click at [392, 115] on div "3 Hébergements Actions Créer un Hébergement Nouveau groupe Initialiser les appa…" at bounding box center [607, 145] width 785 height 76
click at [304, 102] on div "3 Hébergements Actions Créer un Hébergement Nouveau groupe Initialiser les appa…" at bounding box center [608, 288] width 824 height 401
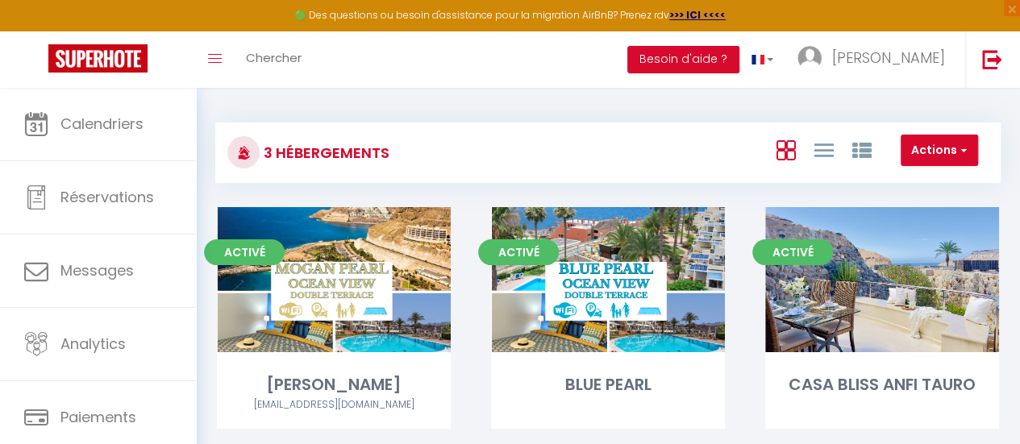
click at [258, 101] on div "3 Hébergements Actions Créer un Hébergement Nouveau groupe Initialiser les appa…" at bounding box center [608, 288] width 824 height 401
click at [477, 94] on div "3 Hébergements Actions Créer un Hébergement Nouveau groupe Initialiser les appa…" at bounding box center [608, 288] width 824 height 401
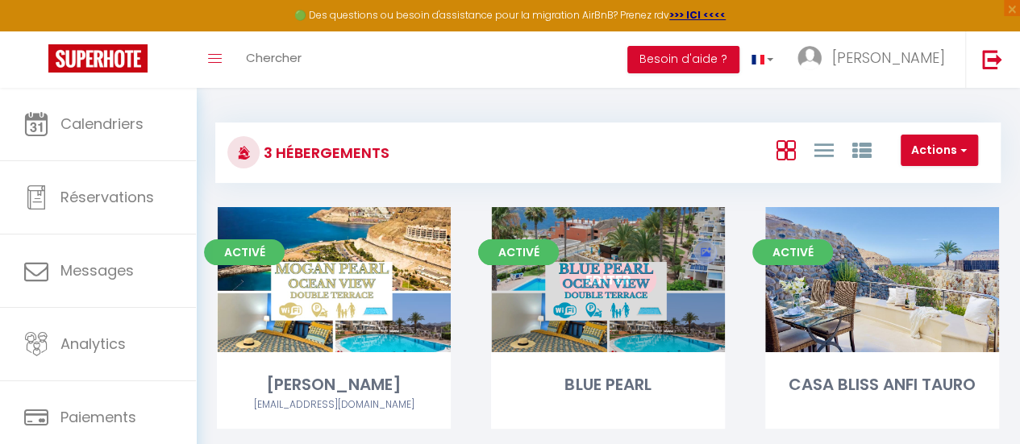
click at [607, 278] on link "Editer" at bounding box center [607, 280] width 97 height 32
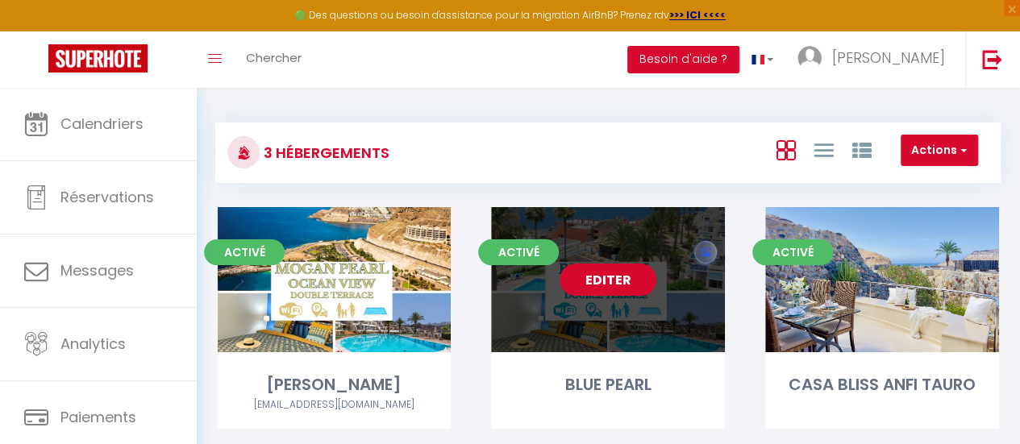
click at [604, 287] on link "Editer" at bounding box center [607, 280] width 97 height 32
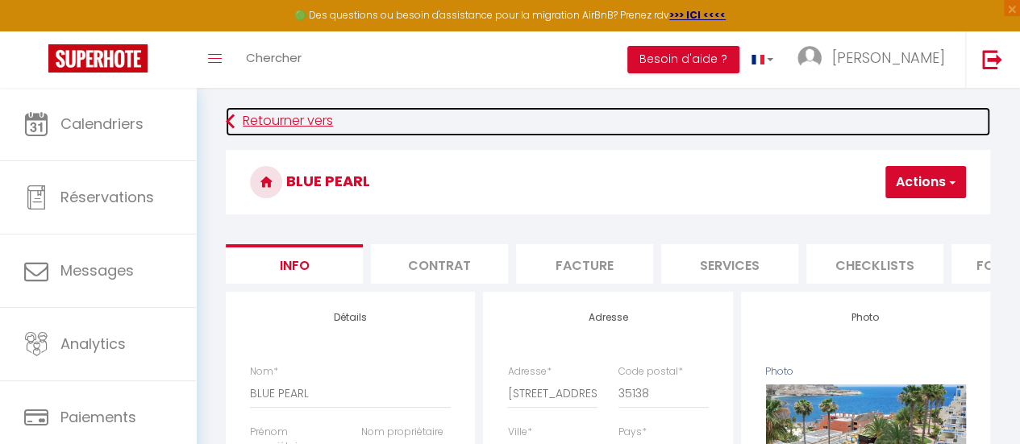
click at [501, 120] on link "Retourner vers" at bounding box center [608, 121] width 764 height 29
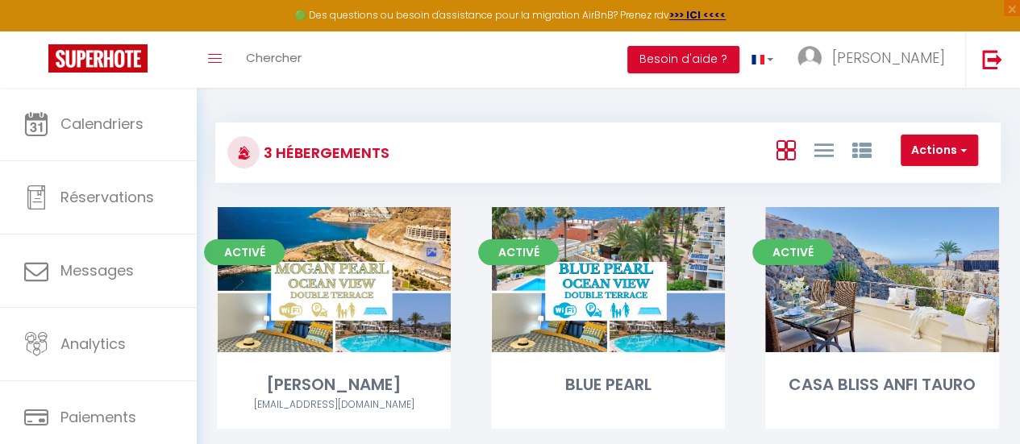
click at [363, 104] on div "3 Hébergements Actions Créer un Hébergement Nouveau groupe Initialiser les appa…" at bounding box center [608, 288] width 824 height 401
drag, startPoint x: 468, startPoint y: 104, endPoint x: 432, endPoint y: 109, distance: 36.6
click at [467, 104] on div "3 Hébergements Actions Créer un Hébergement Nouveau groupe Initialiser les appa…" at bounding box center [608, 288] width 824 height 401
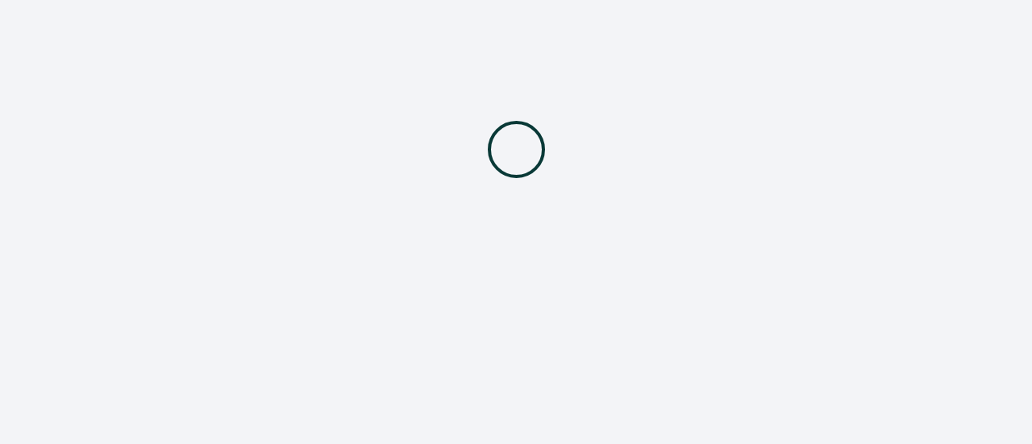
click at [626, 51] on div at bounding box center [516, 149] width 1032 height 299
click at [682, 53] on div at bounding box center [516, 149] width 1032 height 299
click at [424, 104] on div at bounding box center [516, 149] width 1032 height 299
click at [421, 102] on div at bounding box center [516, 149] width 1032 height 299
click at [793, 120] on div at bounding box center [516, 149] width 1032 height 299
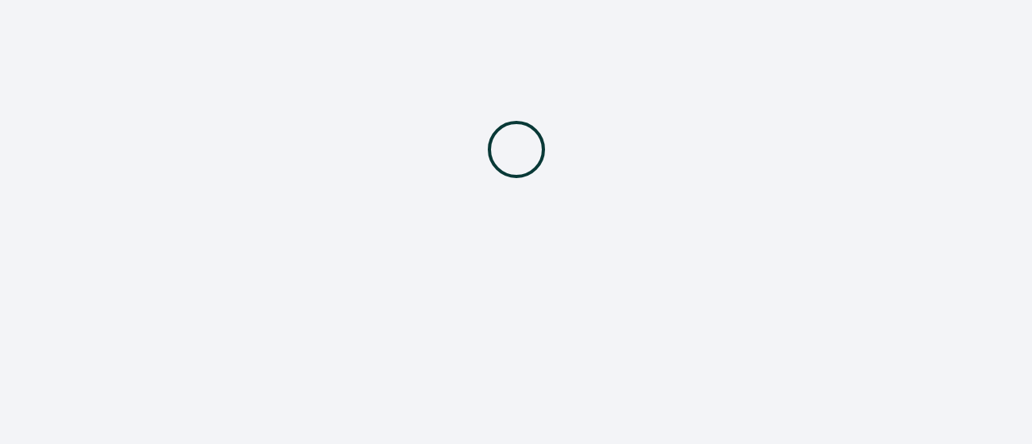
click at [795, 120] on div at bounding box center [516, 149] width 1032 height 299
click at [794, 119] on div at bounding box center [516, 149] width 1032 height 299
